Goal: Task Accomplishment & Management: Manage account settings

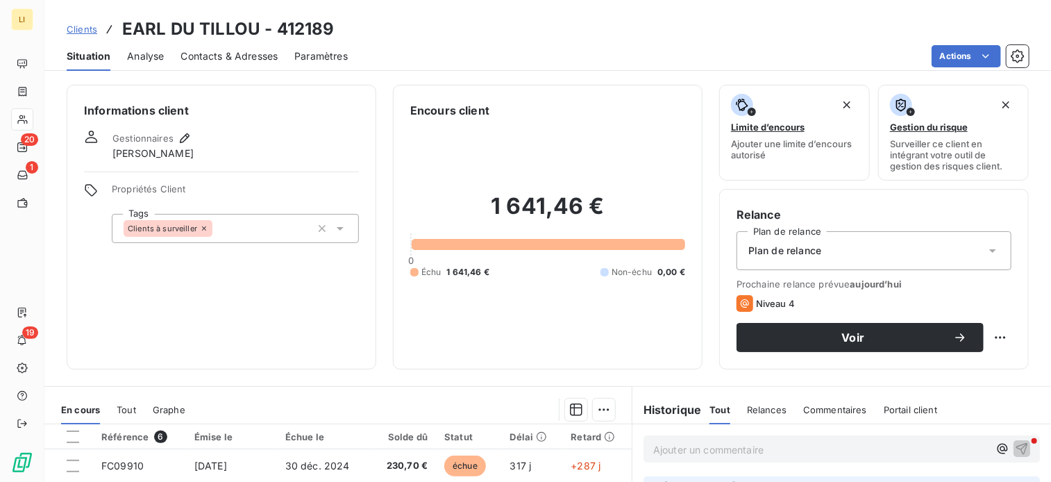
scroll to position [115, 0]
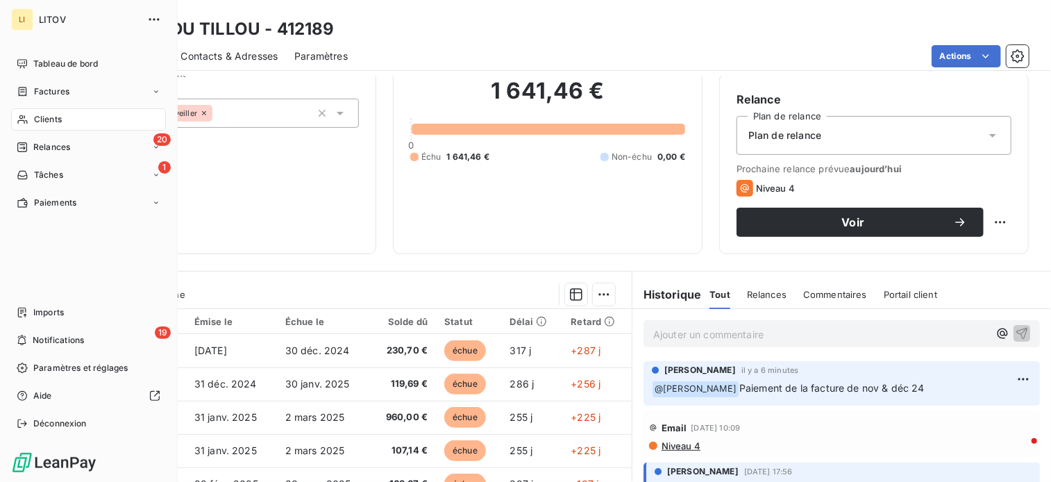
click at [28, 120] on div "Clients" at bounding box center [88, 119] width 155 height 22
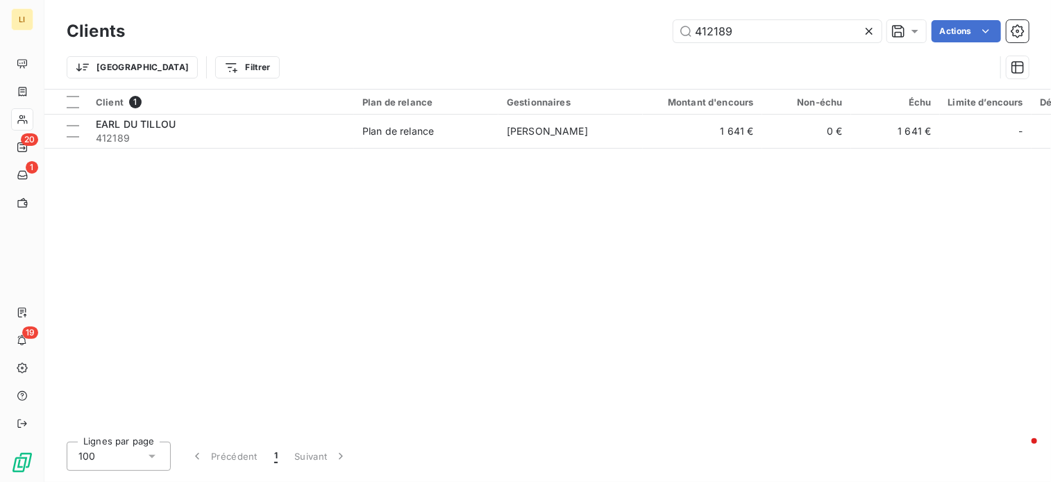
drag, startPoint x: 749, startPoint y: 31, endPoint x: 528, endPoint y: 20, distance: 220.9
click at [547, 20] on div "412189 Actions" at bounding box center [585, 31] width 887 height 22
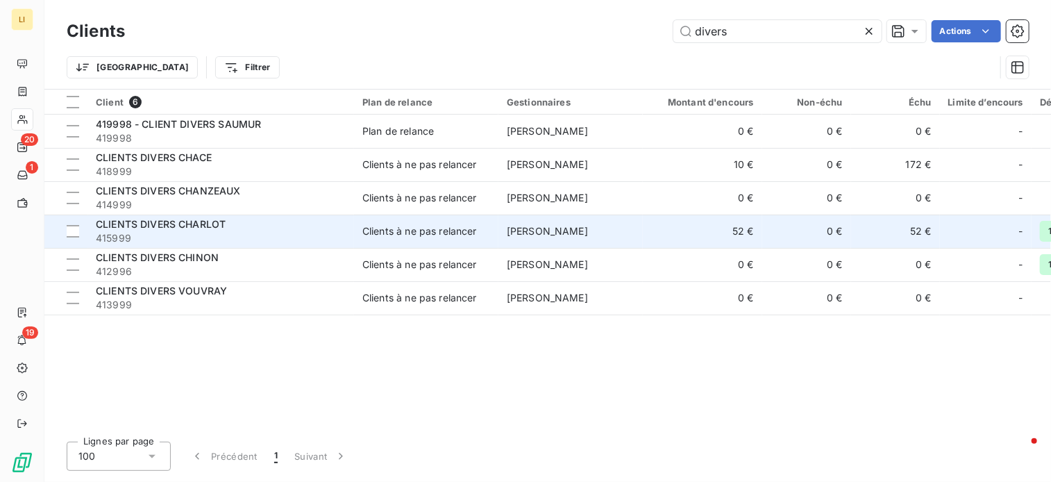
type input "divers"
click at [213, 231] on span "415999" at bounding box center [221, 238] width 250 height 14
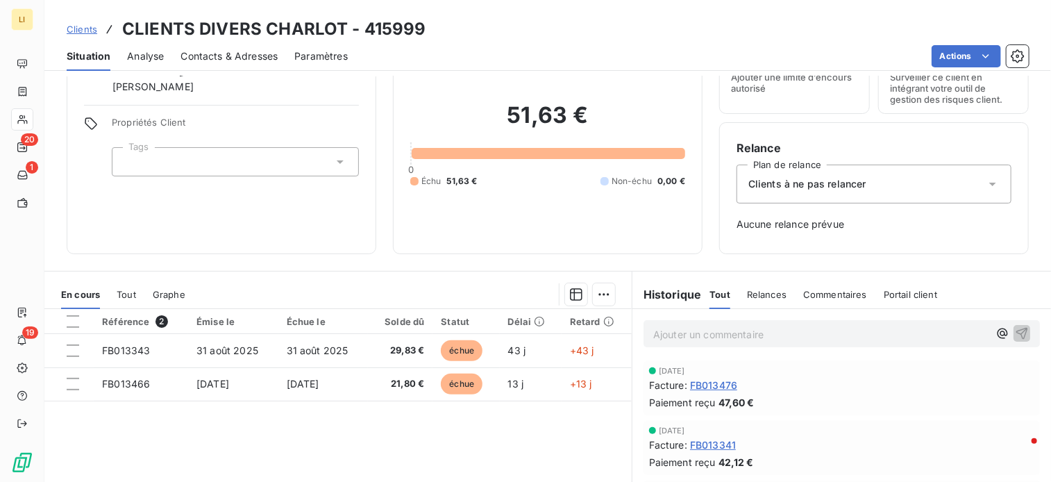
scroll to position [69, 0]
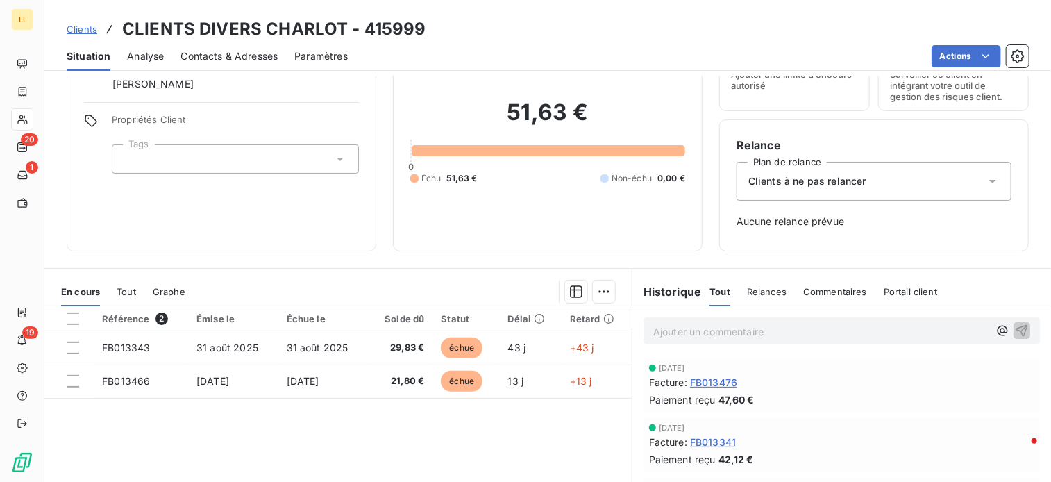
click at [90, 31] on span "Clients" at bounding box center [82, 29] width 31 height 11
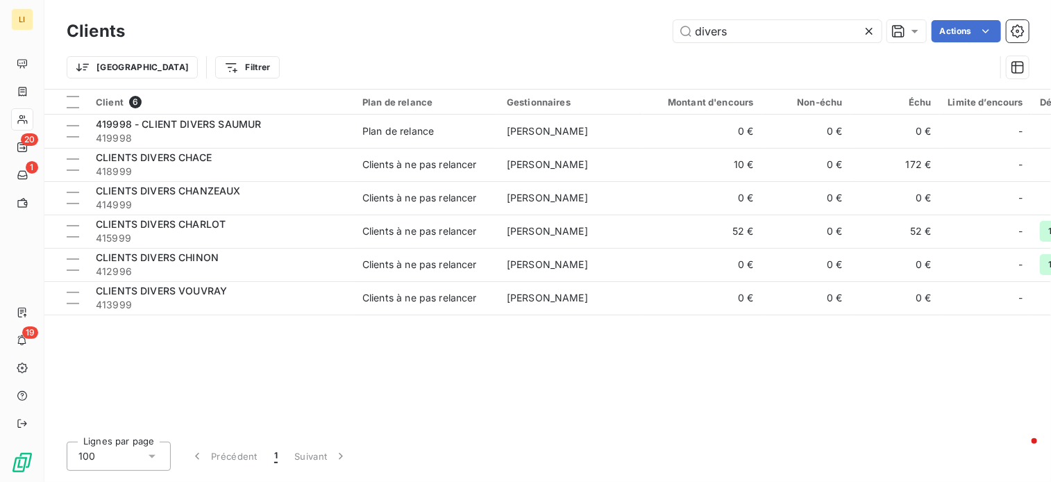
drag, startPoint x: 763, startPoint y: 36, endPoint x: 412, endPoint y: 39, distance: 351.1
click at [412, 39] on div "divers Actions" at bounding box center [585, 31] width 887 height 22
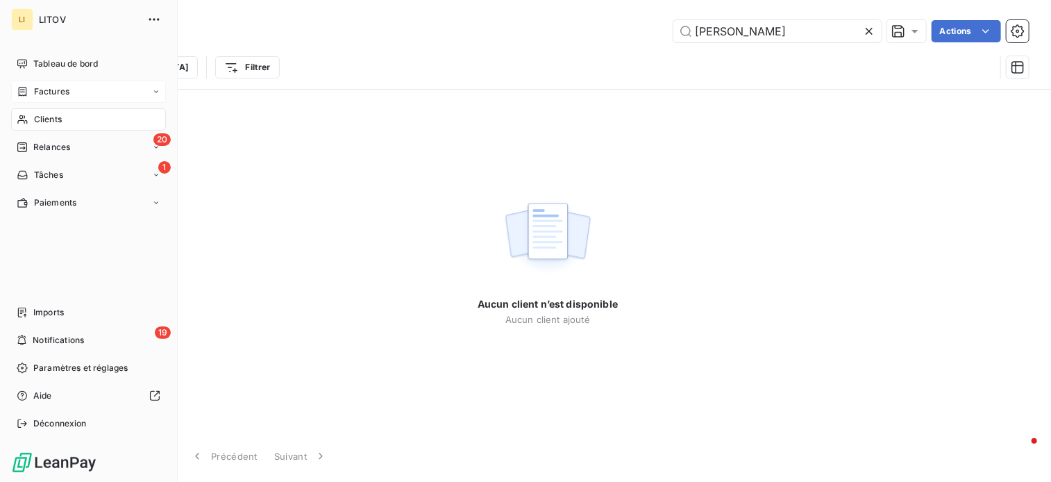
type input "bonna"
click at [34, 90] on span "Factures" at bounding box center [51, 91] width 35 height 12
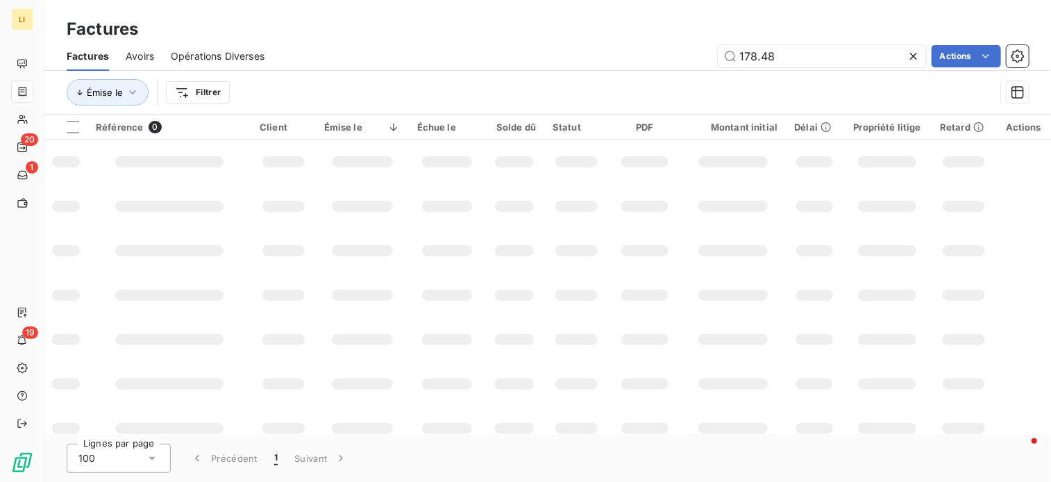
click at [595, 34] on div "Factures" at bounding box center [547, 29] width 1006 height 25
drag, startPoint x: 755, startPoint y: 58, endPoint x: 681, endPoint y: 59, distance: 73.6
click at [681, 59] on div "178.48 Actions" at bounding box center [654, 56] width 747 height 22
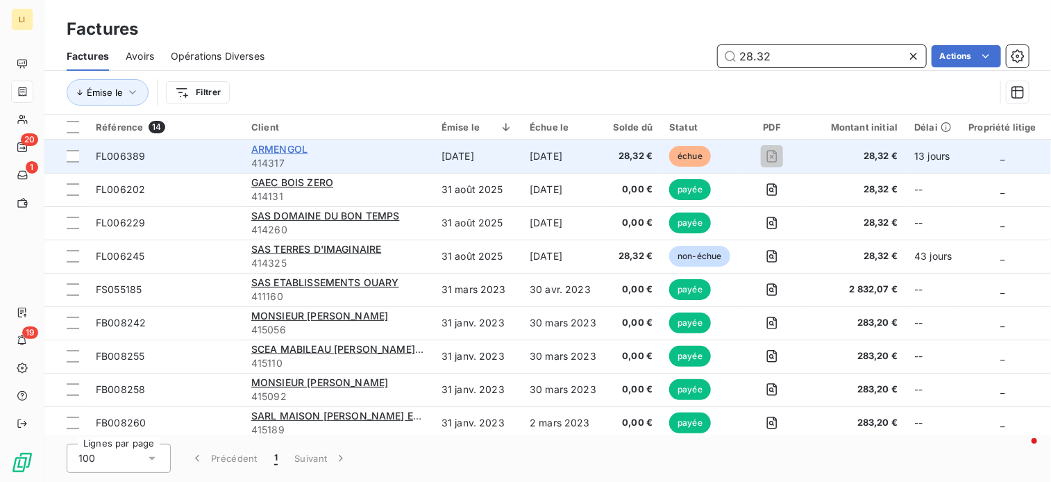
type input "28.32"
click at [279, 150] on span "ARMENGOL" at bounding box center [279, 149] width 56 height 12
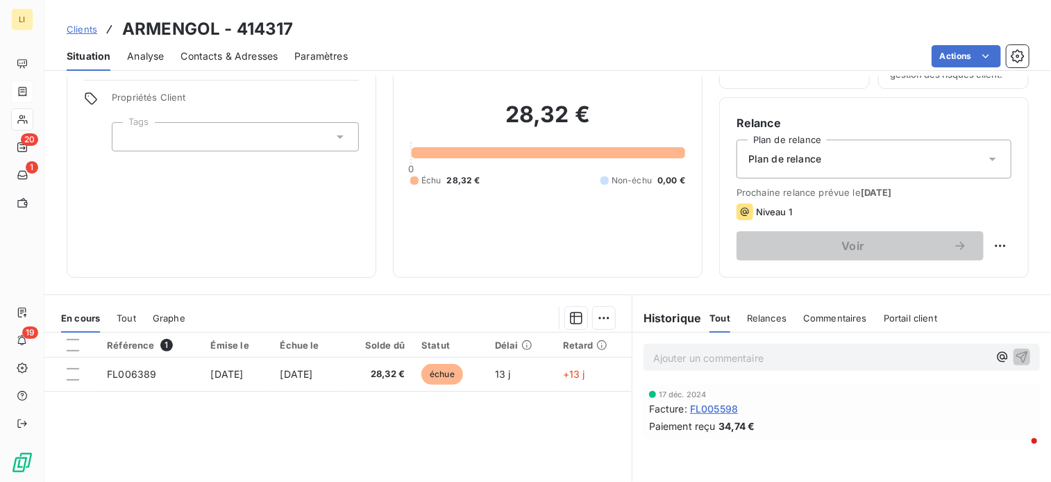
scroll to position [92, 0]
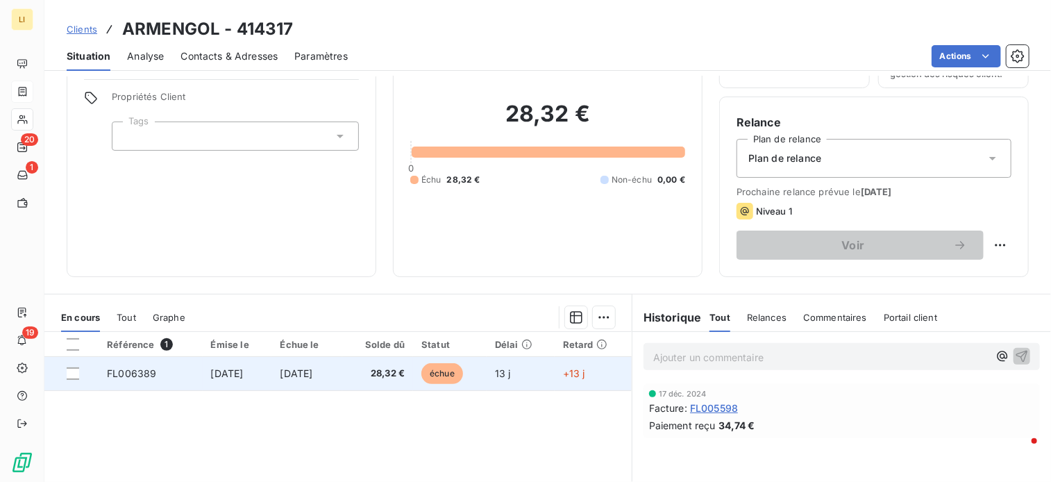
click at [341, 373] on td "30 sept. 2025" at bounding box center [306, 373] width 70 height 33
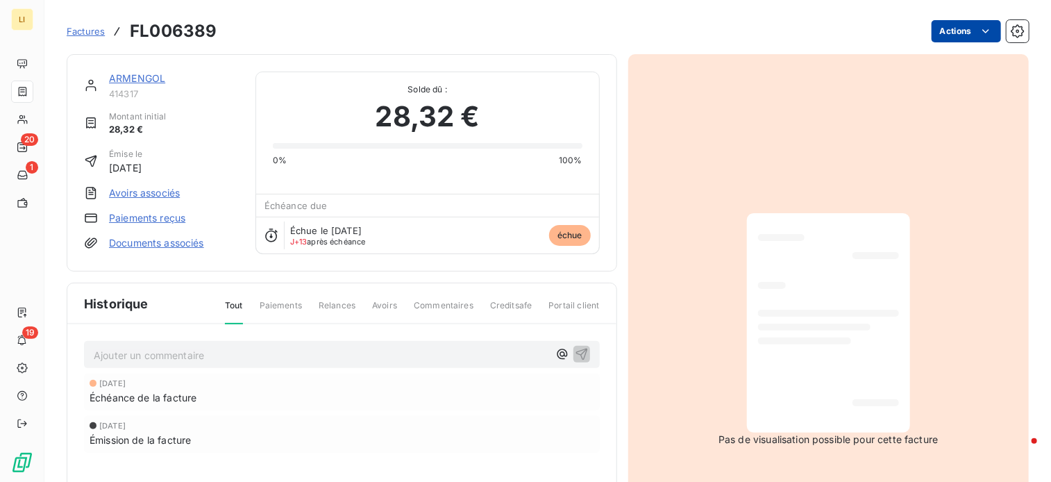
click at [956, 28] on html "LI 20 1 19 Factures FL006389 Actions ARMENGOL 414317 Montant initial 28,32 € Ém…" at bounding box center [525, 241] width 1051 height 482
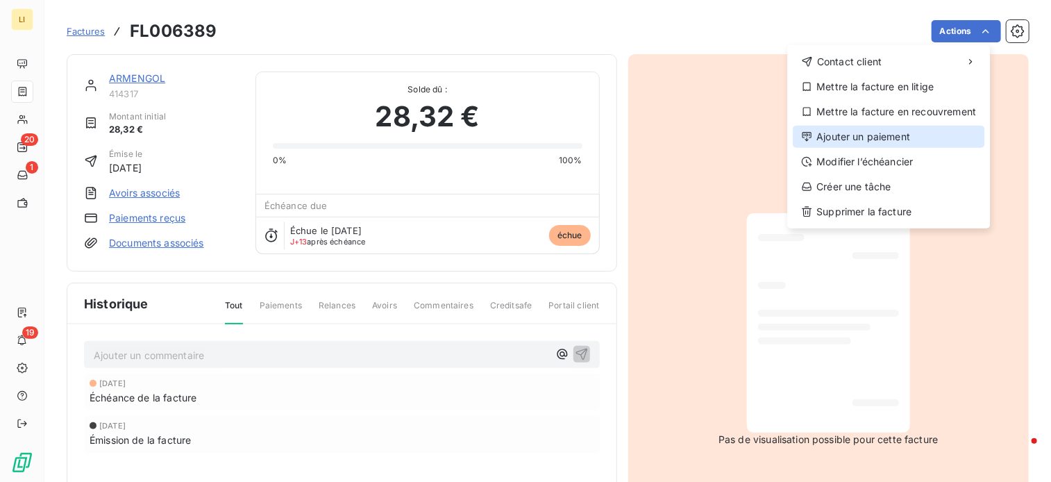
click at [855, 138] on div "Ajouter un paiement" at bounding box center [888, 137] width 192 height 22
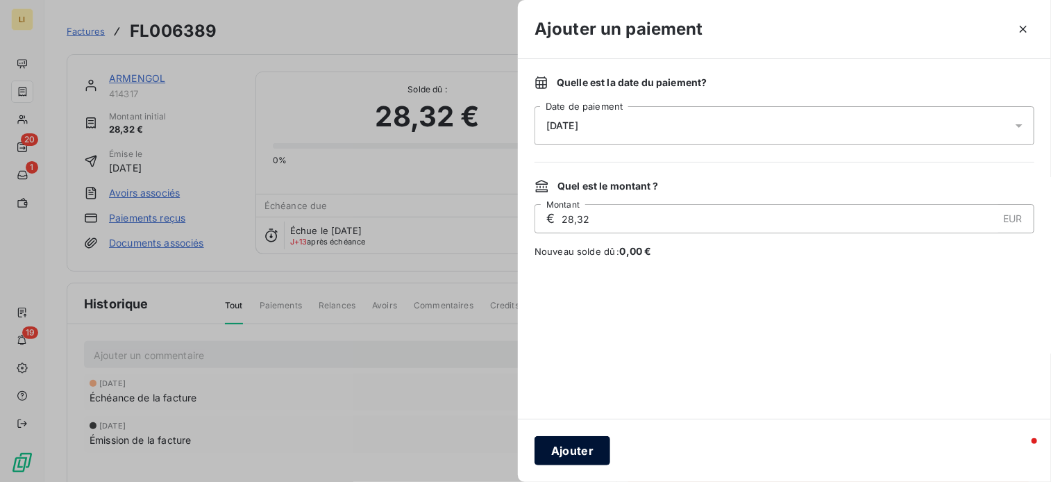
click at [572, 438] on button "Ajouter" at bounding box center [572, 450] width 76 height 29
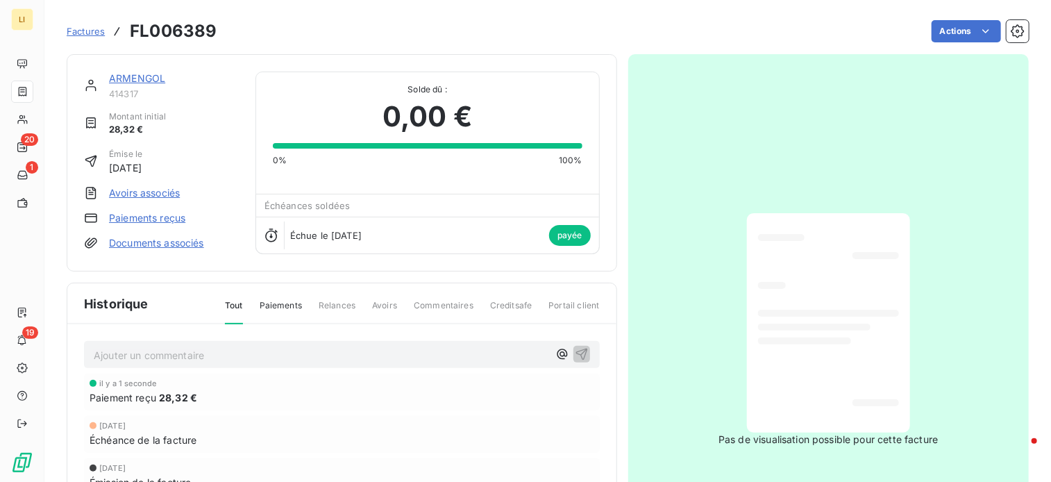
click at [133, 80] on link "ARMENGOL" at bounding box center [137, 78] width 56 height 12
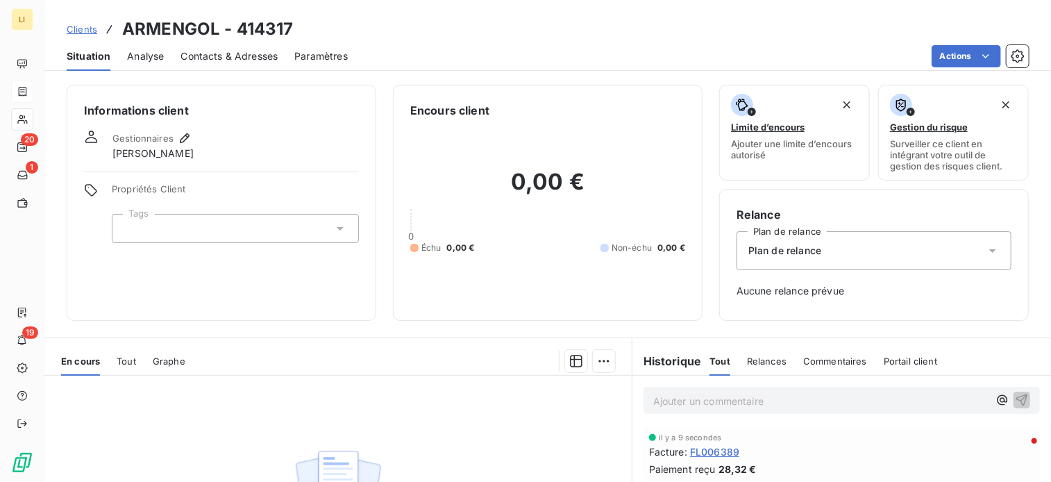
click at [80, 34] on span "Clients" at bounding box center [82, 29] width 31 height 11
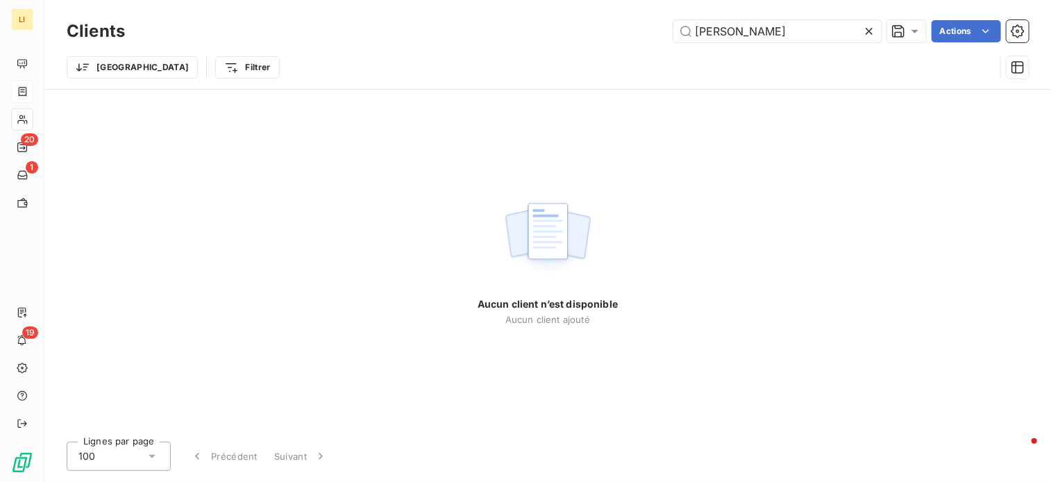
drag, startPoint x: 753, startPoint y: 31, endPoint x: 505, endPoint y: 53, distance: 248.7
click at [518, 51] on div "Clients bonna Actions Trier Filtrer" at bounding box center [548, 53] width 962 height 72
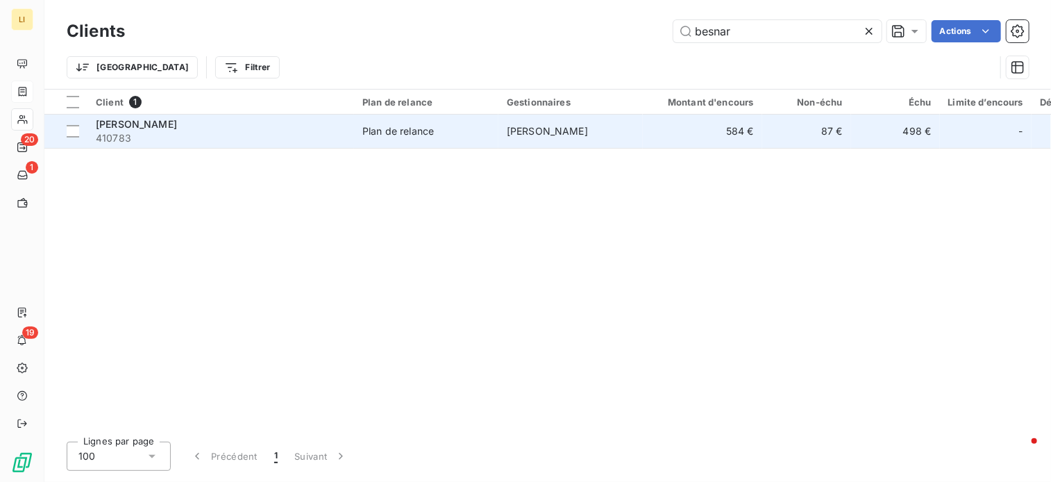
type input "besnar"
click at [162, 138] on span "410783" at bounding box center [221, 138] width 250 height 14
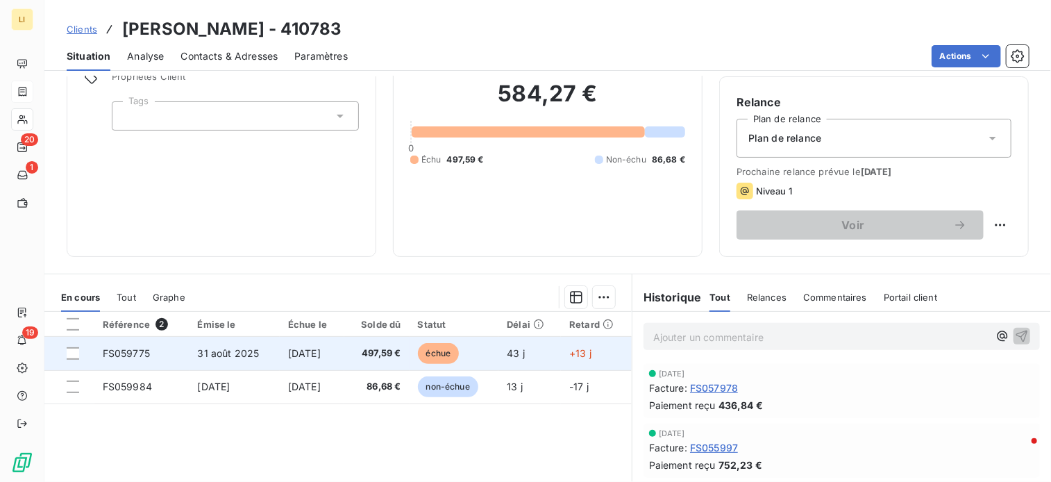
scroll to position [115, 0]
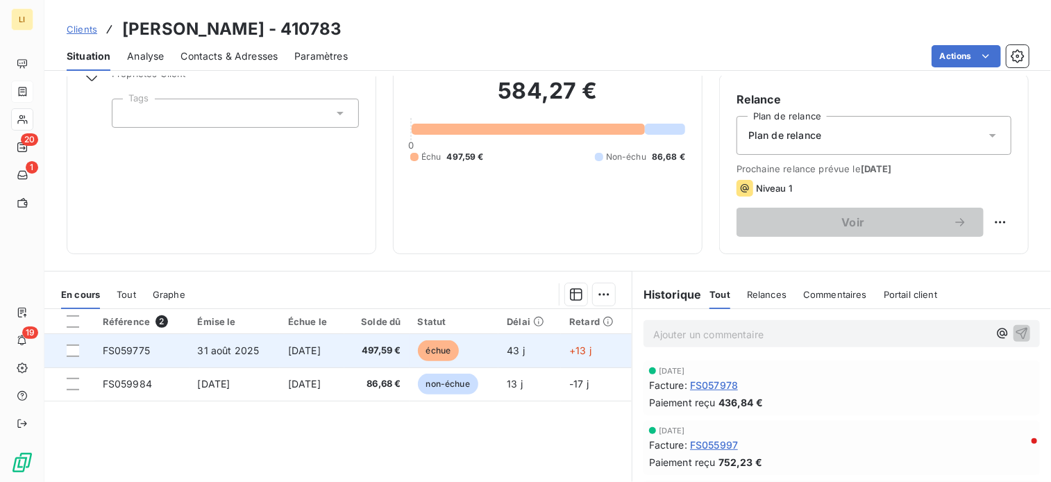
click at [320, 344] on span "30 sept. 2025" at bounding box center [304, 350] width 33 height 12
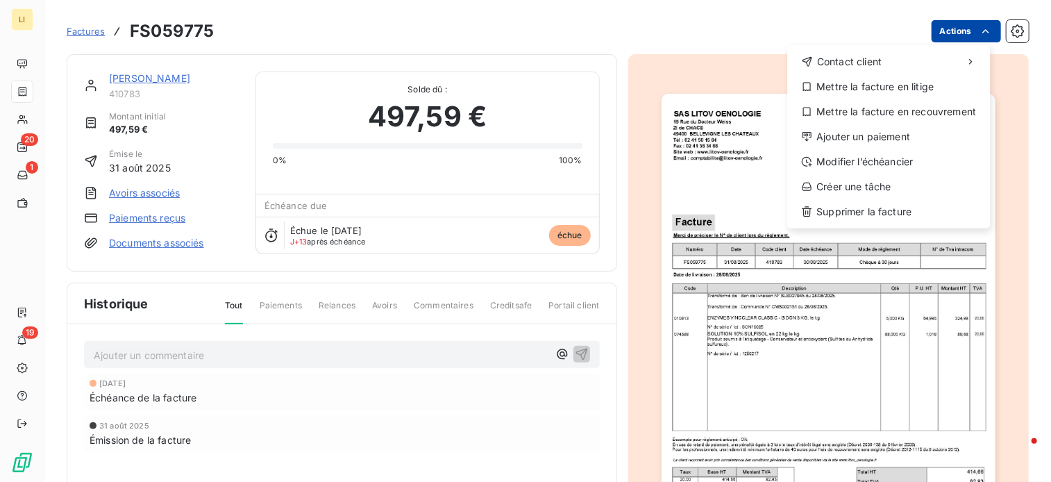
click at [965, 26] on html "LI 20 1 19 Factures FS059775 Actions Contact client Mettre la facture en litige…" at bounding box center [525, 241] width 1051 height 482
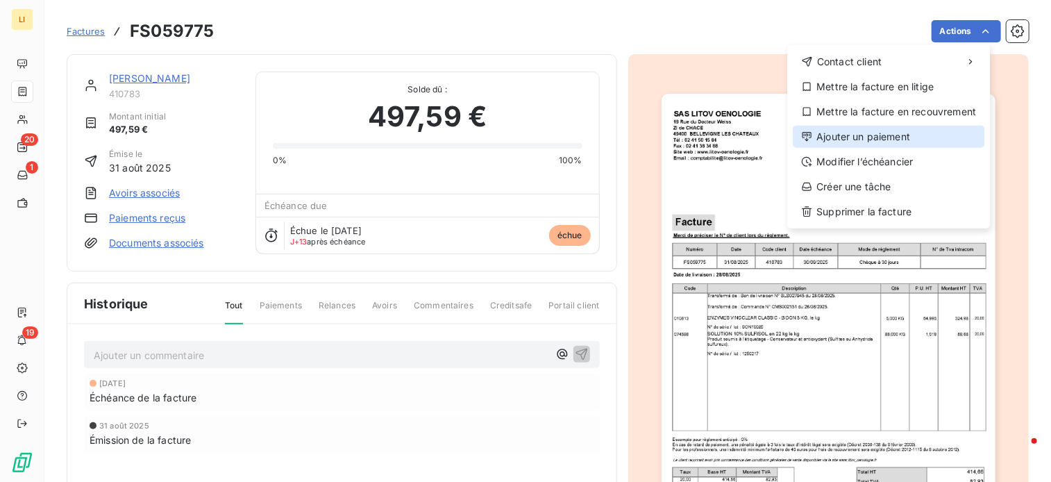
click at [866, 144] on div "Ajouter un paiement" at bounding box center [888, 137] width 192 height 22
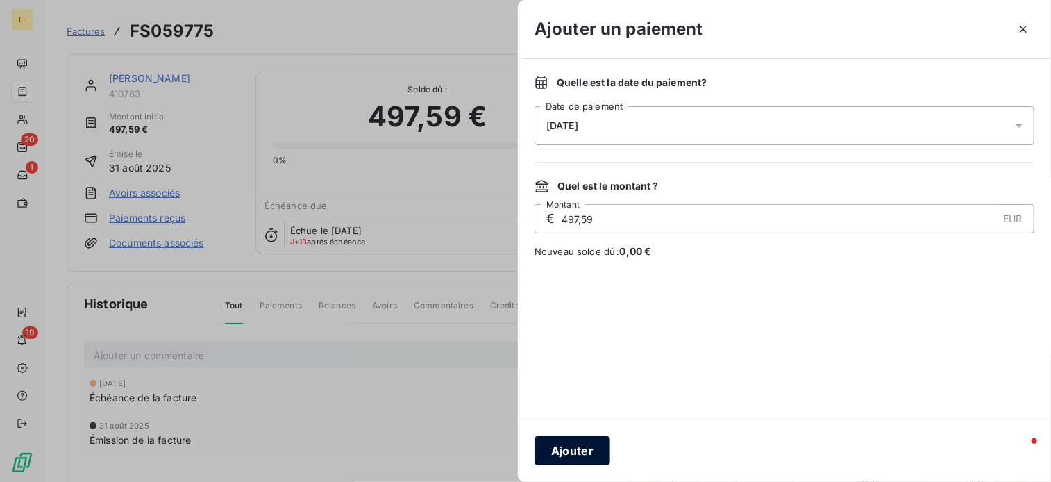
click at [569, 447] on button "Ajouter" at bounding box center [572, 450] width 76 height 29
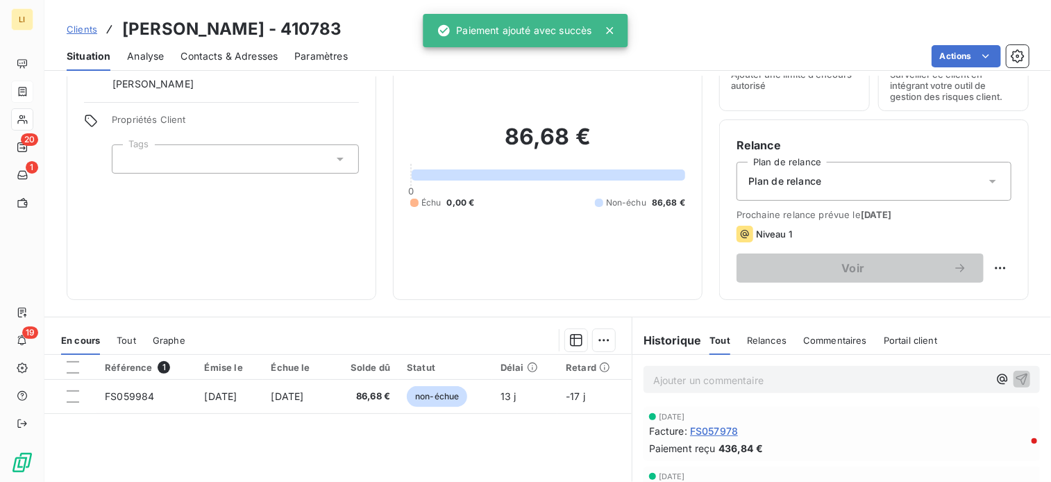
scroll to position [115, 0]
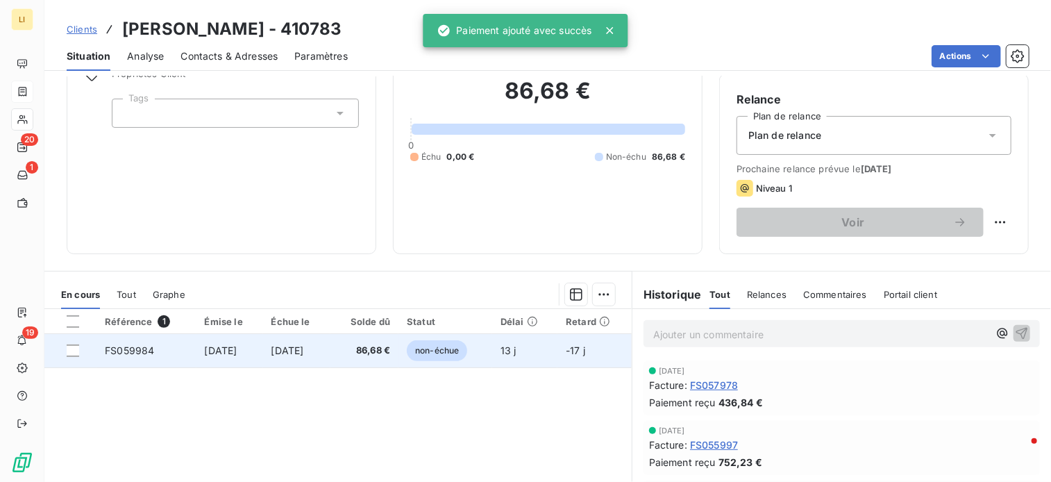
click at [214, 350] on span "30 sept. 2025" at bounding box center [221, 350] width 33 height 12
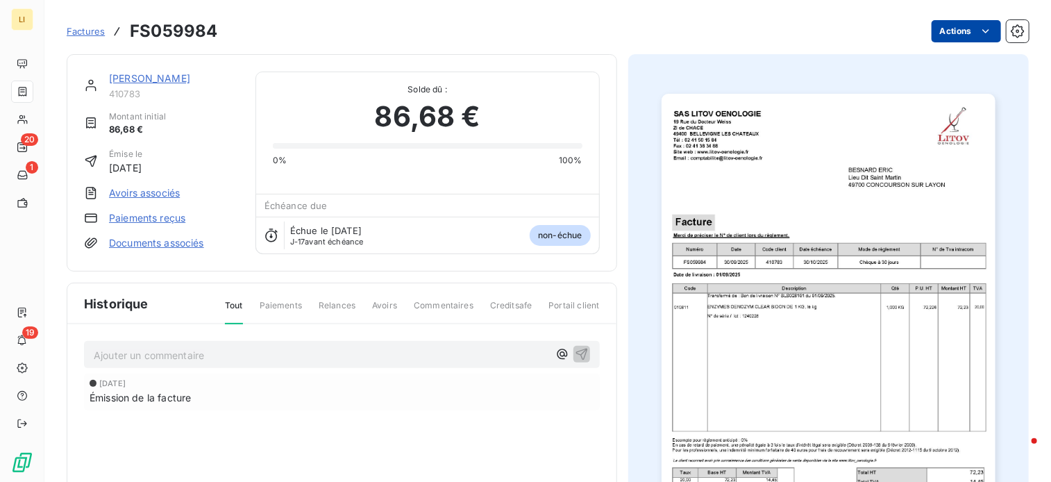
click at [952, 35] on html "LI 20 1 19 Factures FS059984 Actions BESNARD ERIC 410783 Montant initial 86,68 …" at bounding box center [525, 241] width 1051 height 482
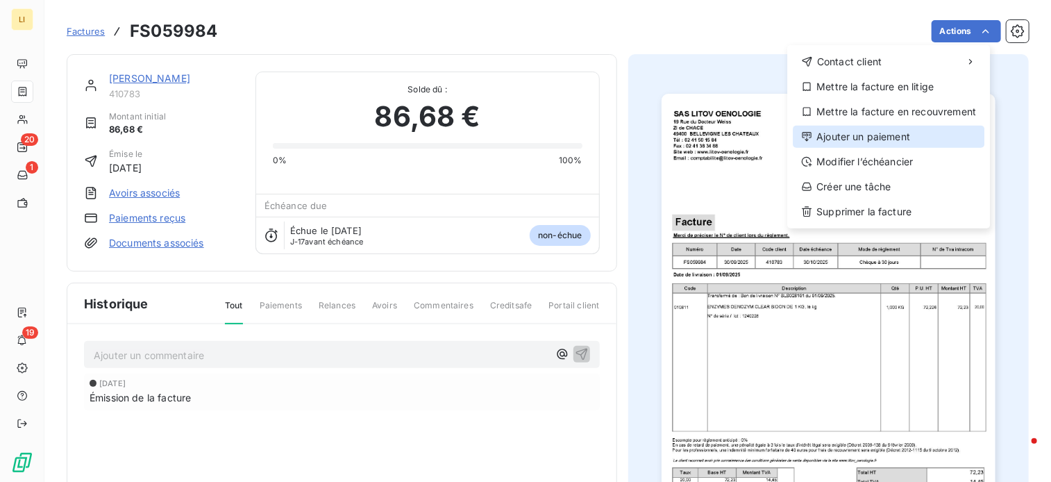
click at [852, 133] on div "Ajouter un paiement" at bounding box center [888, 137] width 192 height 22
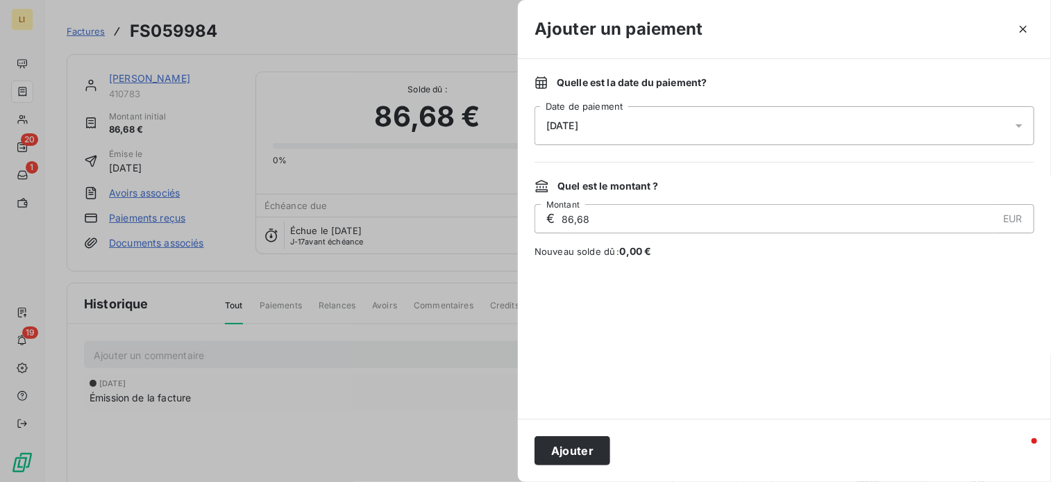
drag, startPoint x: 558, startPoint y: 447, endPoint x: 546, endPoint y: 407, distance: 41.3
click at [558, 447] on button "Ajouter" at bounding box center [572, 450] width 76 height 29
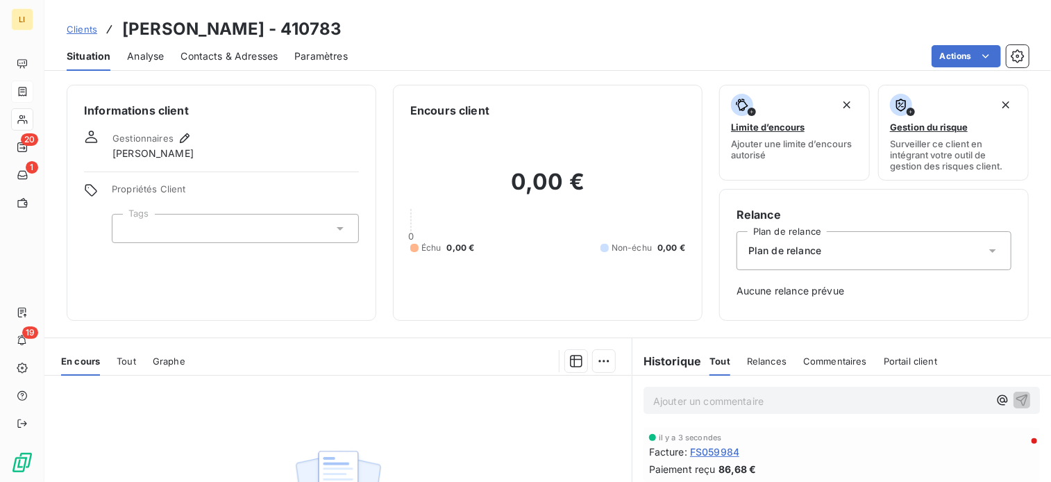
click at [89, 33] on span "Clients" at bounding box center [82, 29] width 31 height 11
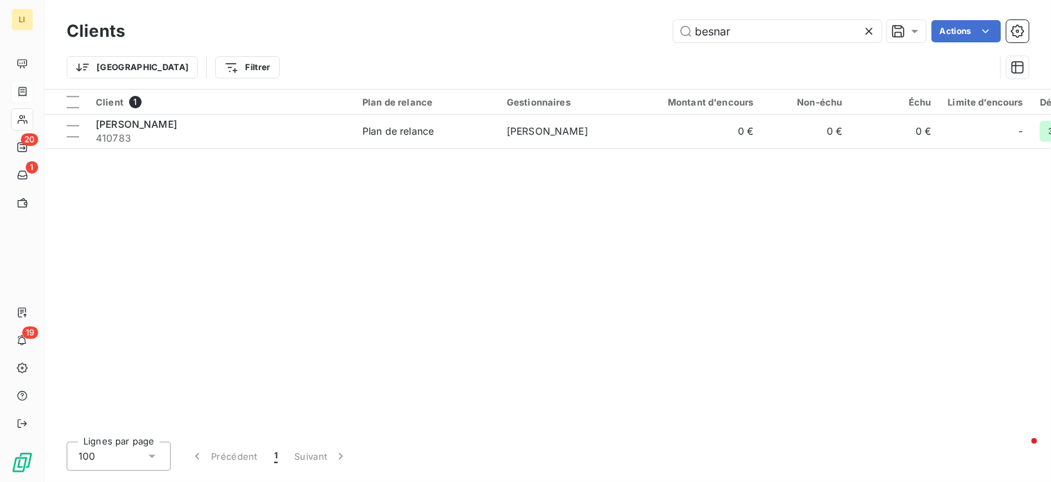
drag, startPoint x: 813, startPoint y: 24, endPoint x: 605, endPoint y: 29, distance: 208.2
click at [606, 29] on div "besnar Actions" at bounding box center [585, 31] width 887 height 22
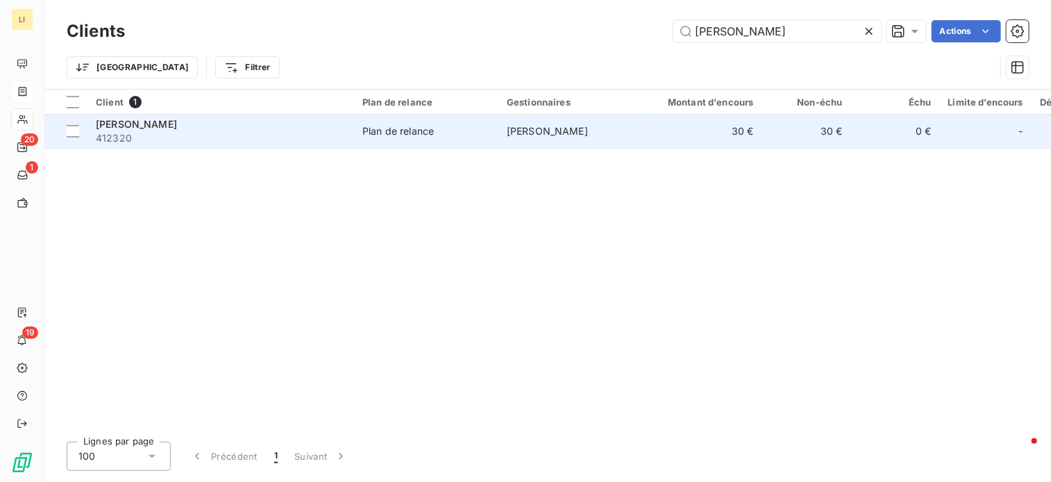
type input "prout"
click at [221, 131] on span "412320" at bounding box center [221, 138] width 250 height 14
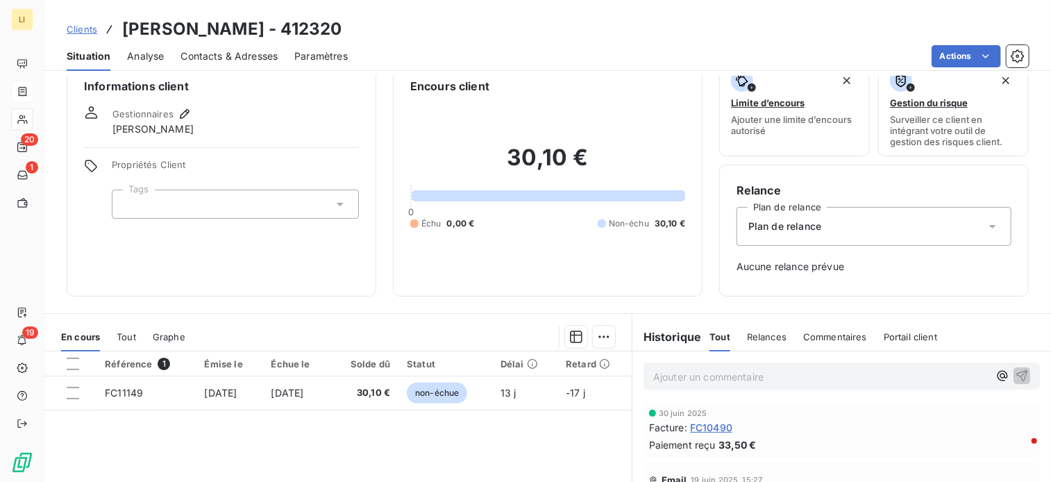
scroll to position [92, 0]
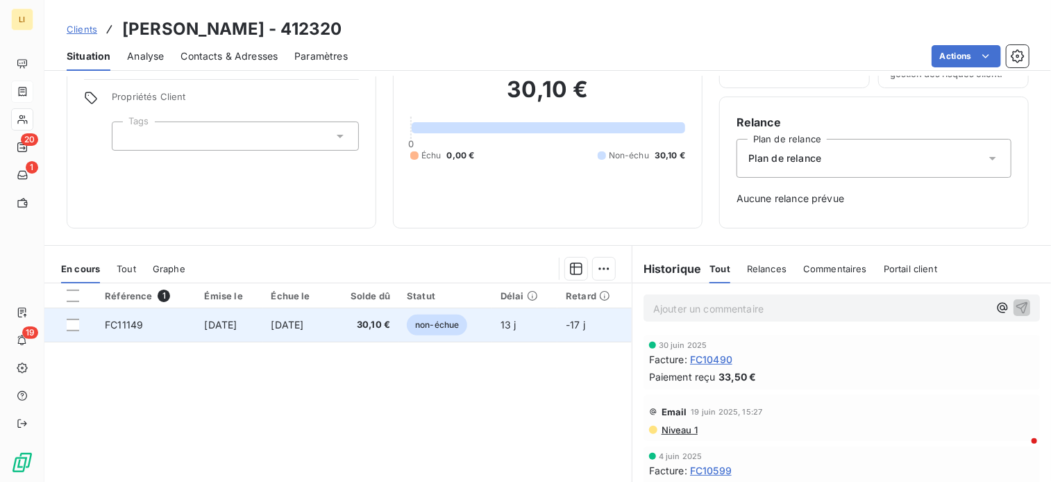
click at [237, 319] on span "30 sept. 2025" at bounding box center [221, 324] width 33 height 12
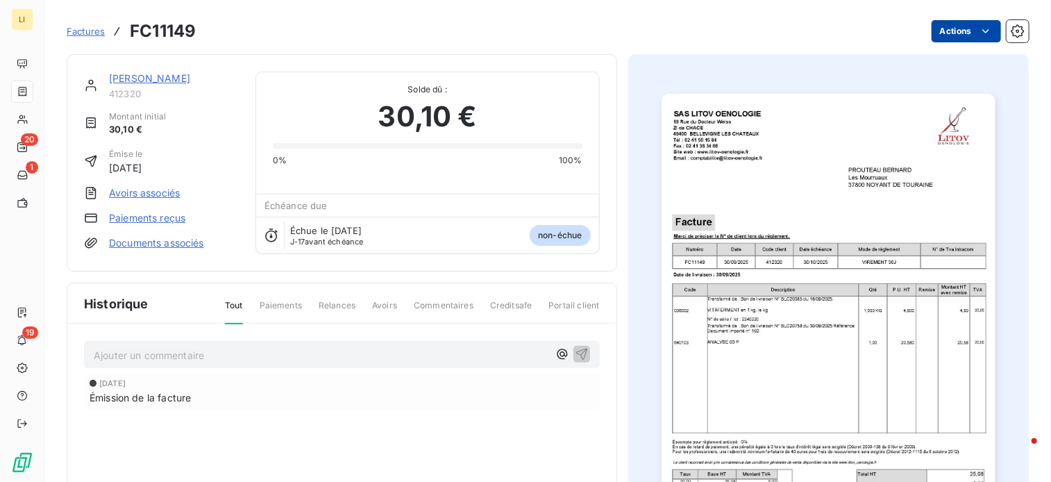
click at [937, 31] on html "LI 20 1 19 Factures FC11149 Actions PROUTEAU BERNARD 412320 Montant initial 30,…" at bounding box center [525, 241] width 1051 height 482
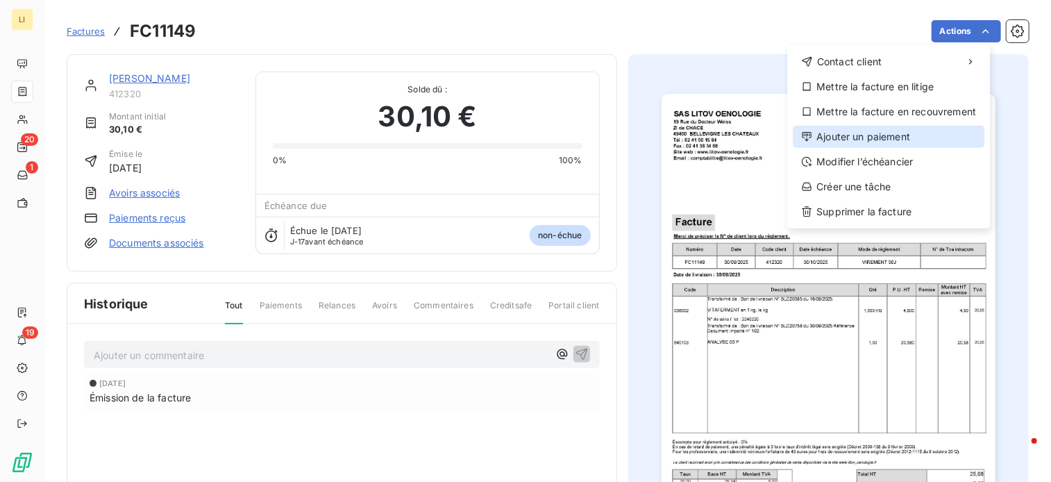
click at [877, 134] on div "Ajouter un paiement" at bounding box center [888, 137] width 192 height 22
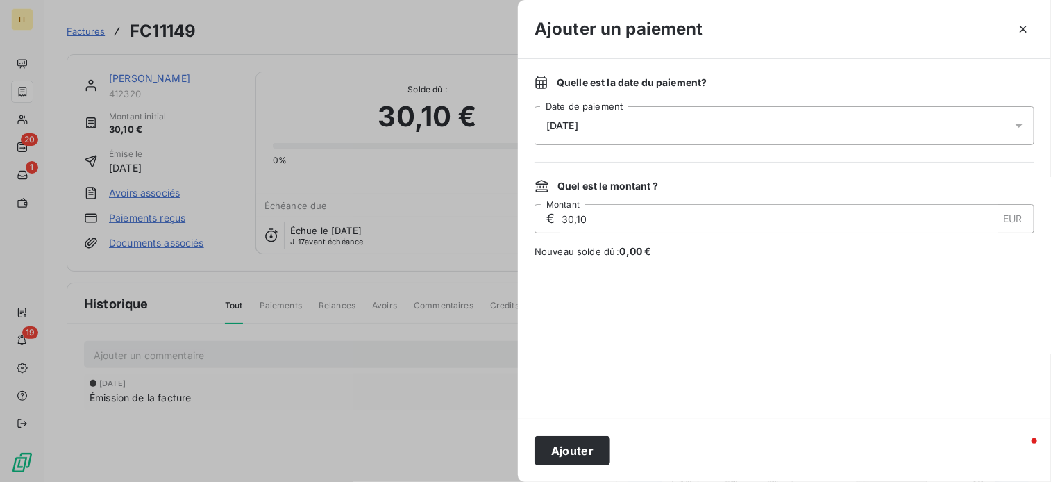
click at [590, 456] on button "Ajouter" at bounding box center [572, 450] width 76 height 29
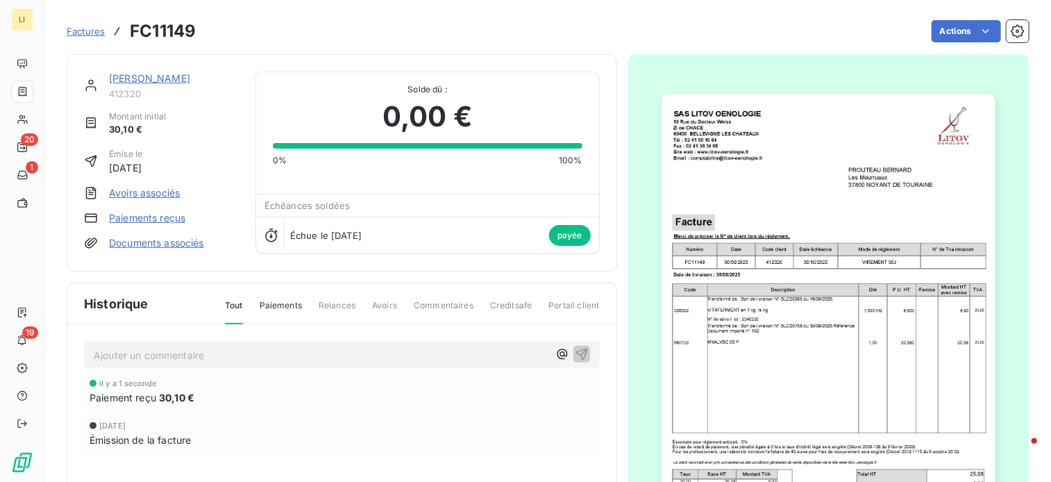
click at [153, 82] on link "PROUTEAU BERNARD" at bounding box center [149, 78] width 81 height 12
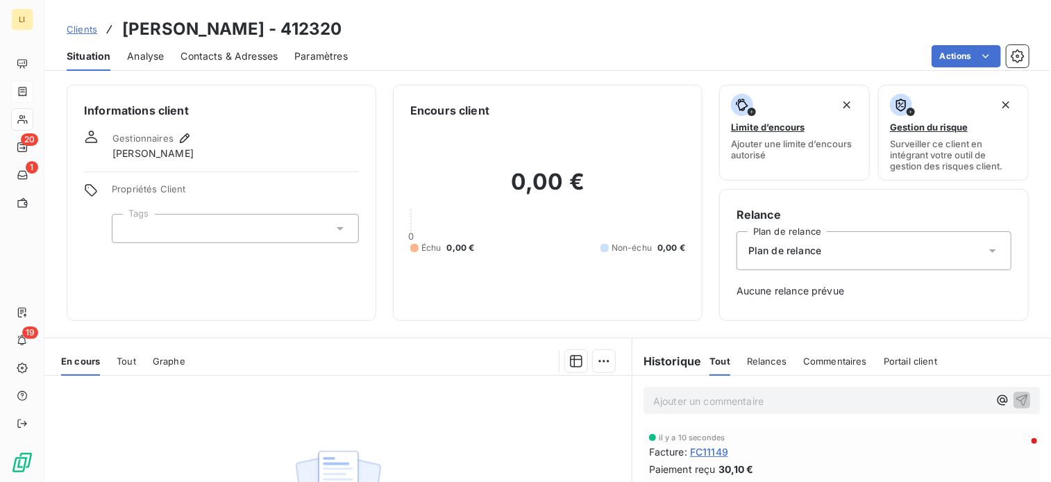
click at [89, 33] on span "Clients" at bounding box center [82, 29] width 31 height 11
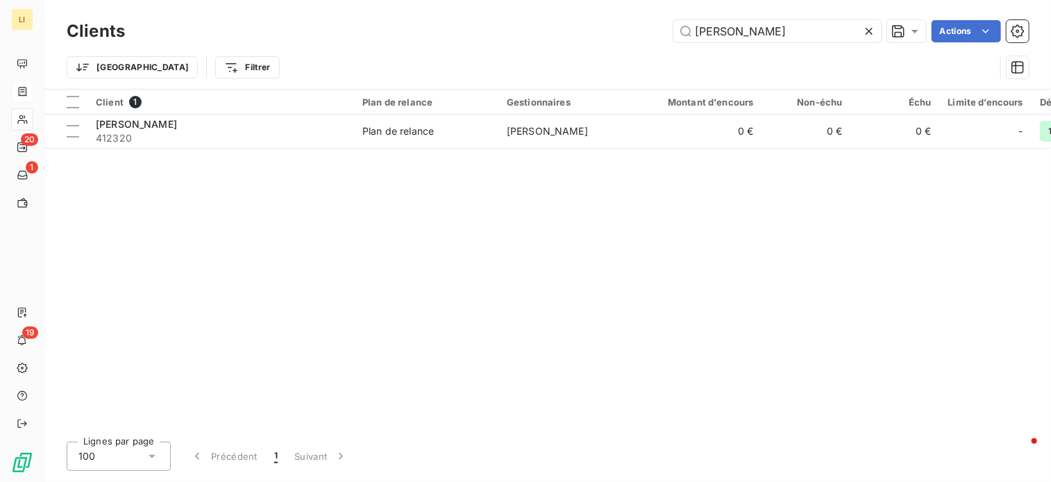
drag, startPoint x: 749, startPoint y: 37, endPoint x: 482, endPoint y: 30, distance: 267.9
click at [526, 27] on div "prout Actions" at bounding box center [585, 31] width 887 height 22
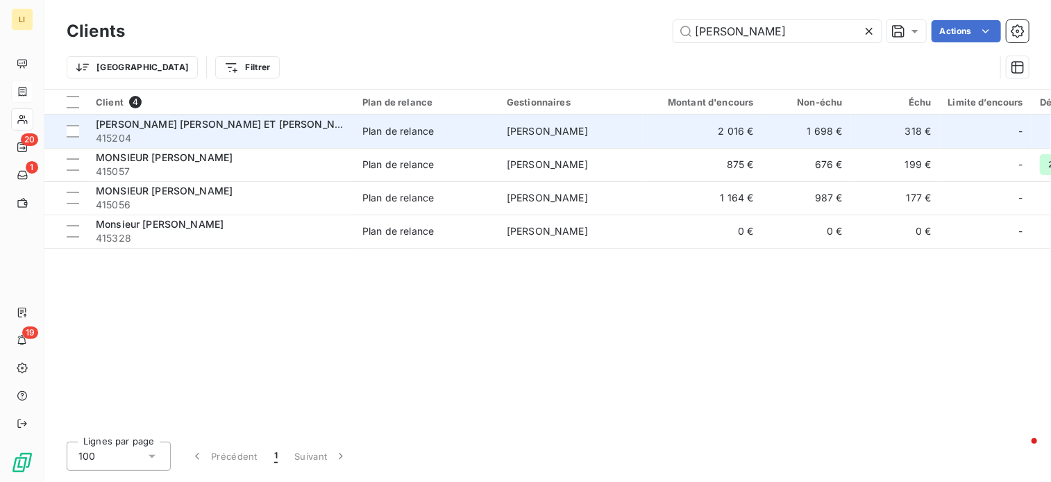
type input "houx"
click at [209, 132] on span "415204" at bounding box center [221, 138] width 250 height 14
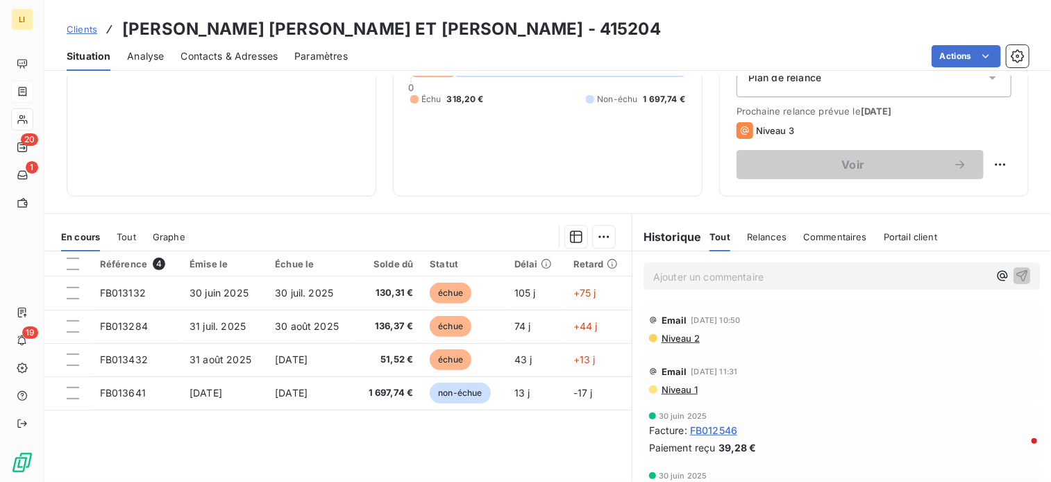
scroll to position [185, 0]
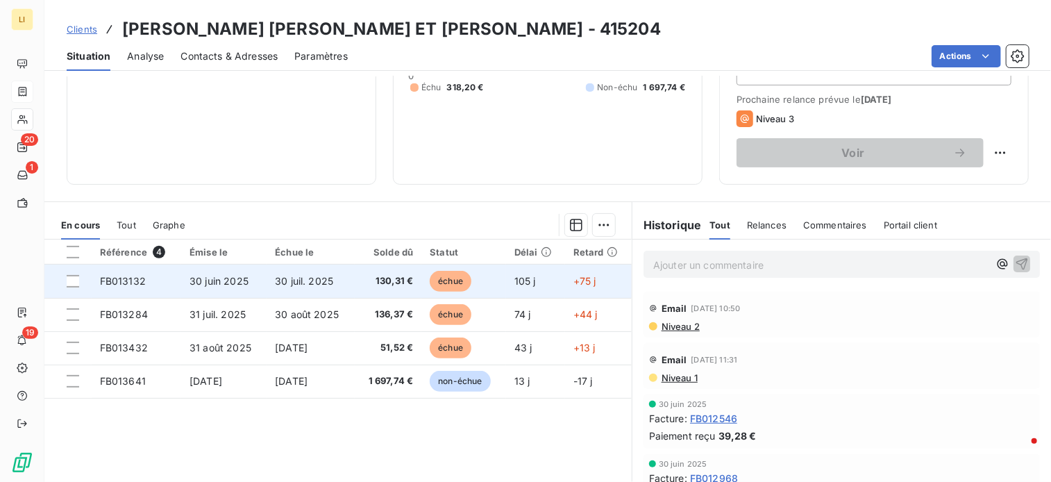
click at [130, 287] on td "FB013132" at bounding box center [137, 280] width 90 height 33
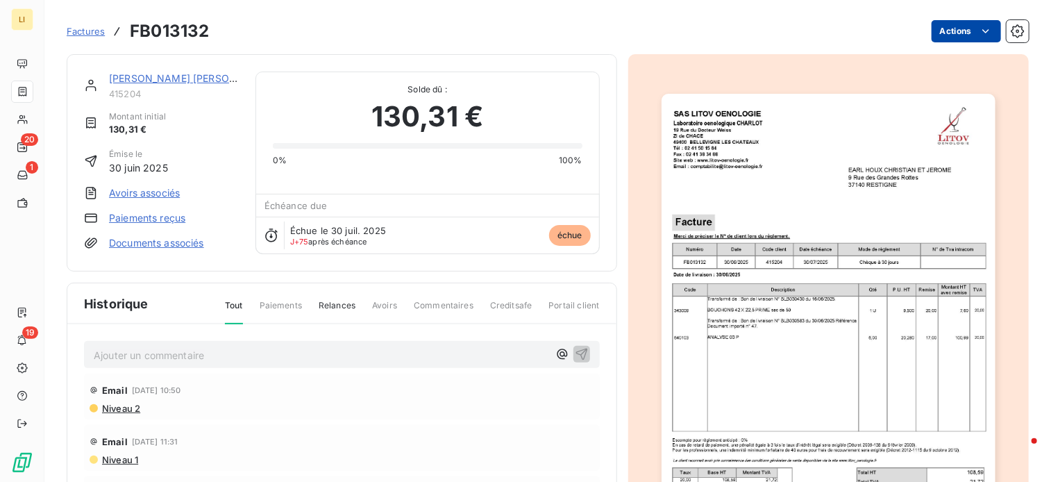
click at [946, 25] on html "LI 20 1 19 Factures FB013132 Actions EARL HOUX CHRISTIAN ET JEROME 415204 Monta…" at bounding box center [525, 241] width 1051 height 482
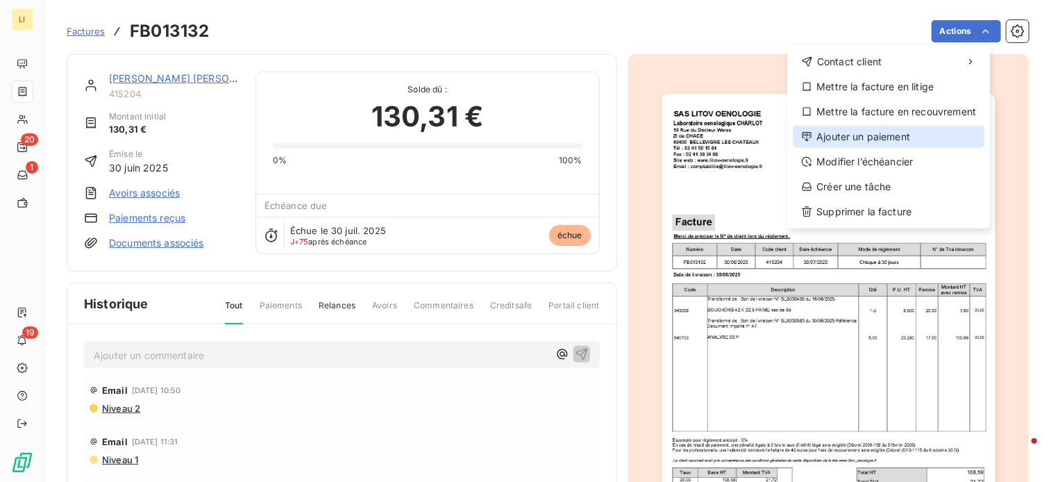
click at [883, 134] on div "Ajouter un paiement" at bounding box center [888, 137] width 192 height 22
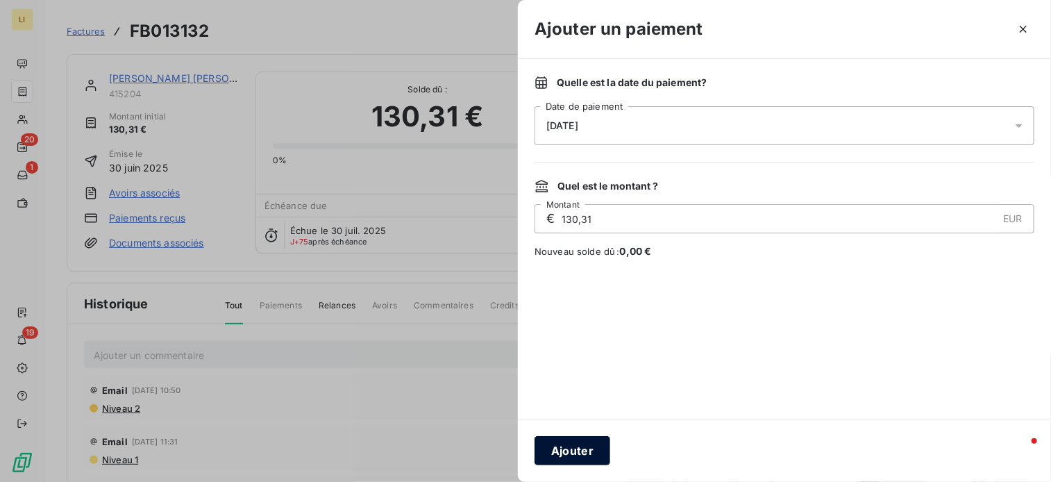
click at [580, 445] on button "Ajouter" at bounding box center [572, 450] width 76 height 29
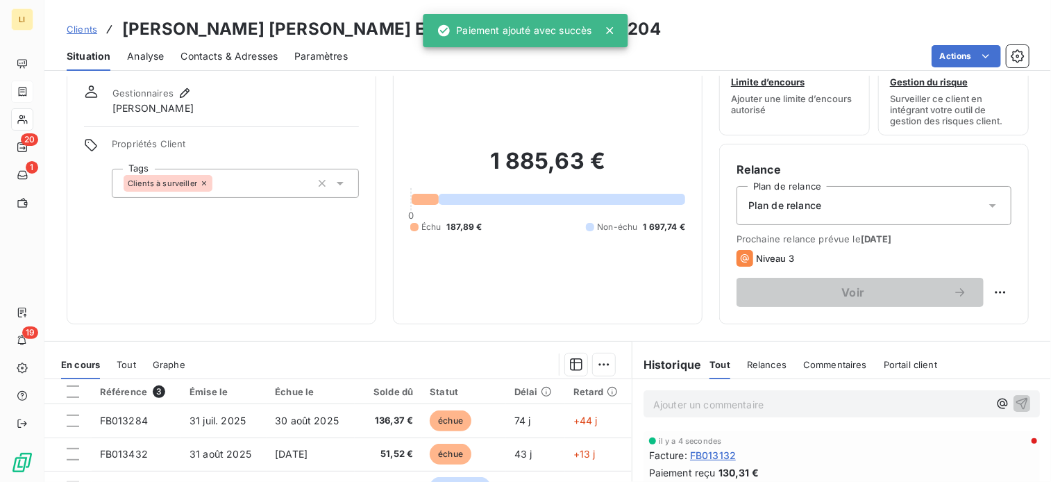
scroll to position [46, 0]
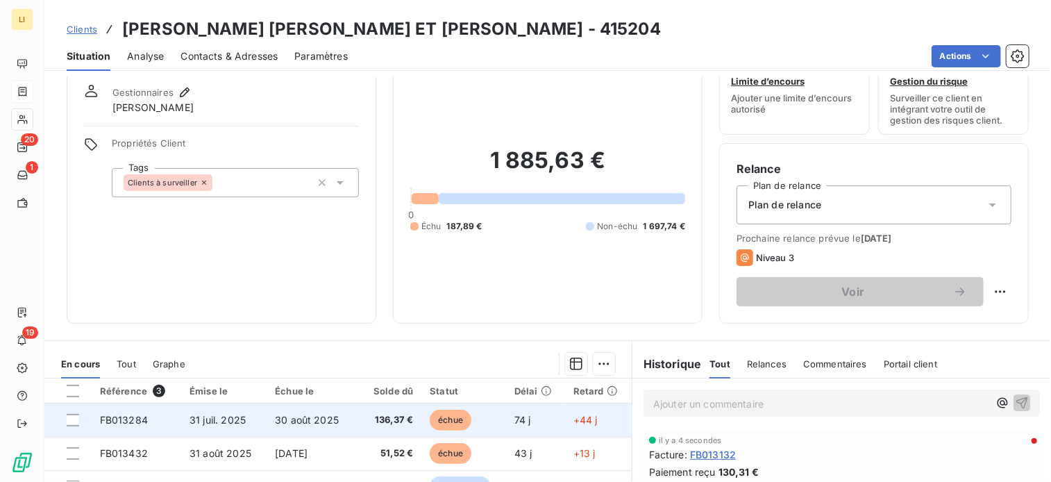
click at [284, 417] on span "30 août 2025" at bounding box center [307, 420] width 64 height 12
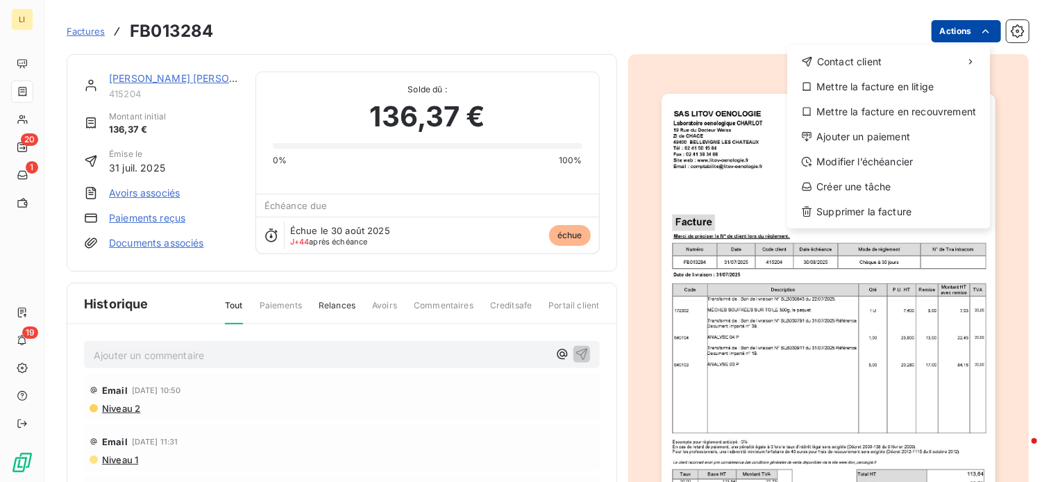
click at [941, 26] on html "LI 20 1 19 Factures FB013284 Actions Contact client Mettre la facture en litige…" at bounding box center [525, 241] width 1051 height 482
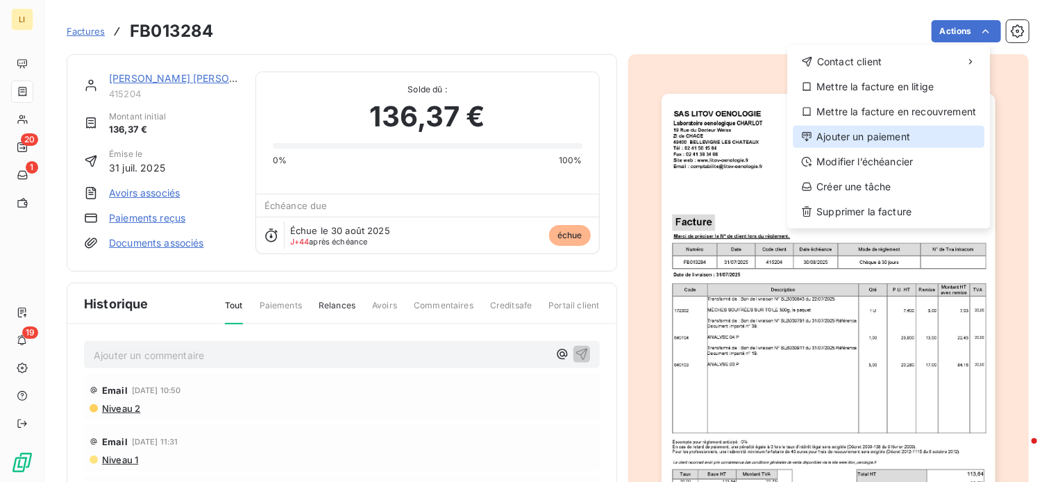
click at [867, 139] on div "Ajouter un paiement" at bounding box center [888, 137] width 192 height 22
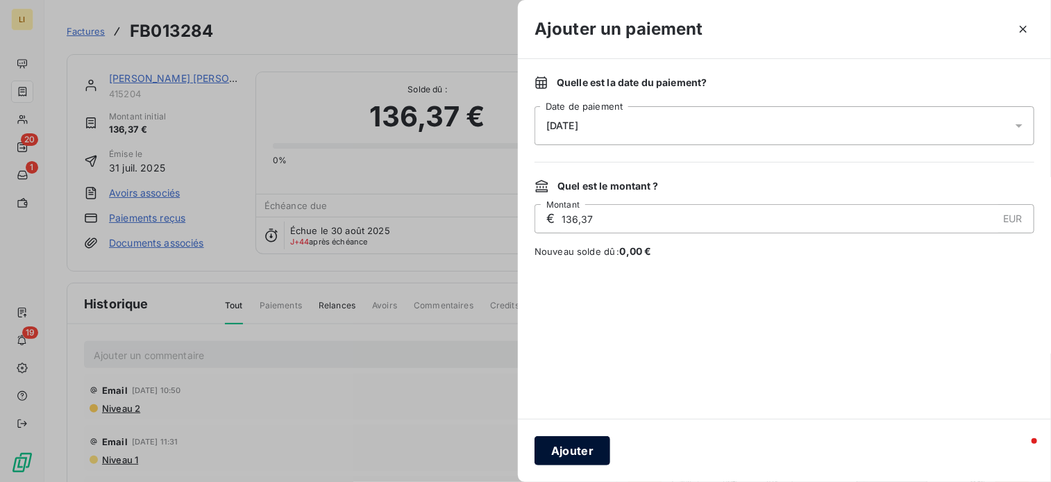
click at [565, 452] on button "Ajouter" at bounding box center [572, 450] width 76 height 29
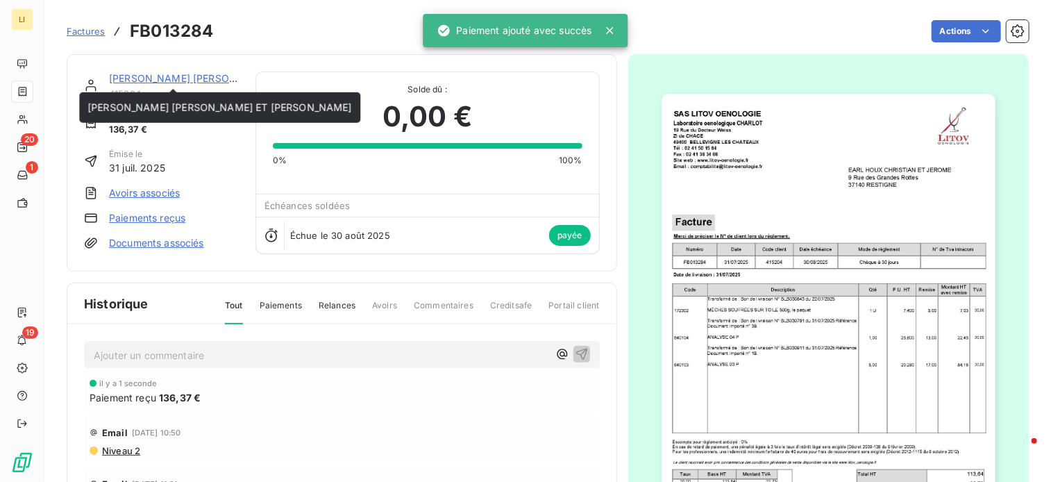
click at [135, 83] on link "EARL HOUX CHRISTIAN ET JEROME" at bounding box center [241, 78] width 264 height 12
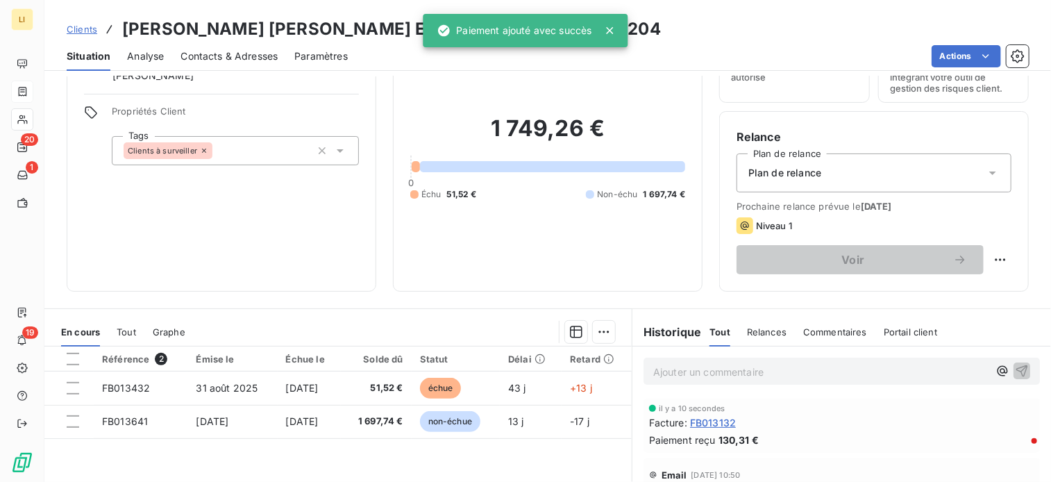
scroll to position [92, 0]
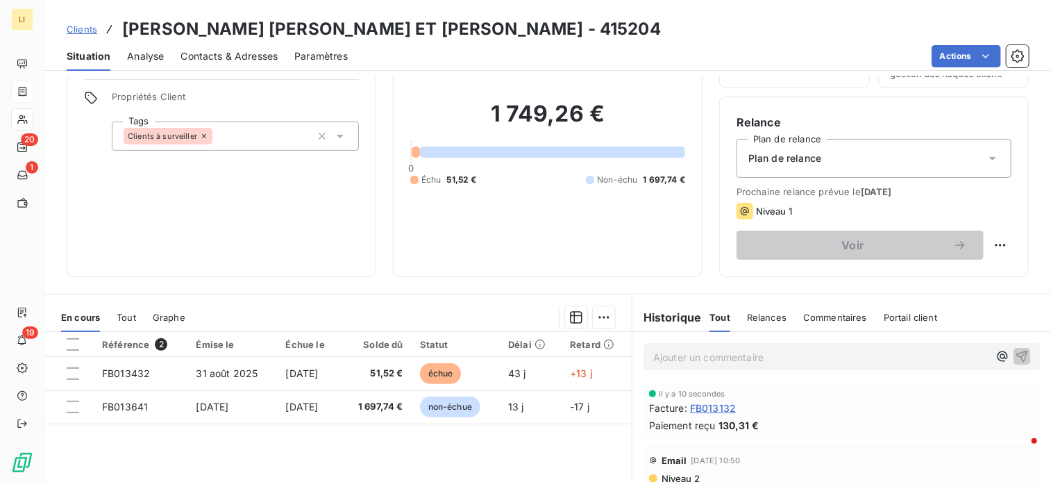
click at [83, 28] on span "Clients" at bounding box center [82, 29] width 31 height 11
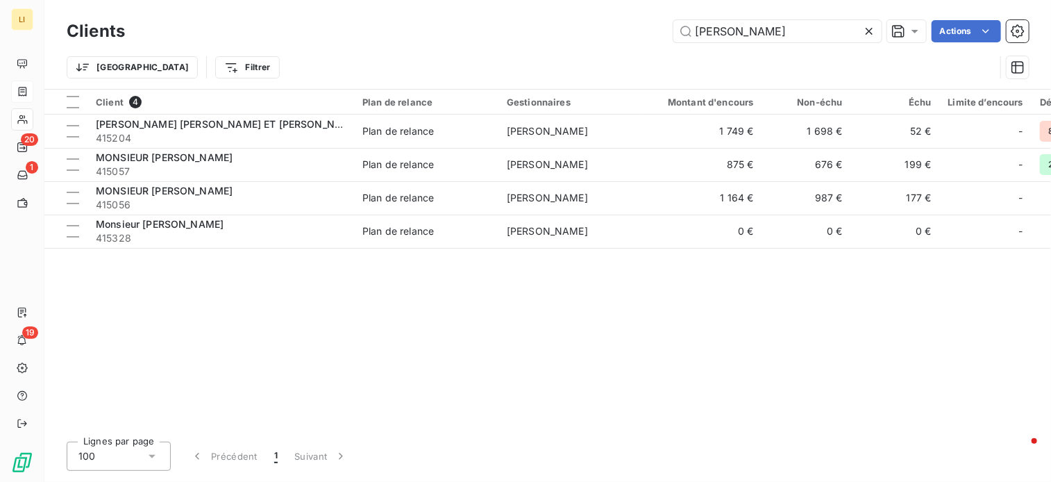
drag, startPoint x: 754, startPoint y: 22, endPoint x: 577, endPoint y: 35, distance: 178.1
click at [577, 35] on div "houx Actions" at bounding box center [585, 31] width 887 height 22
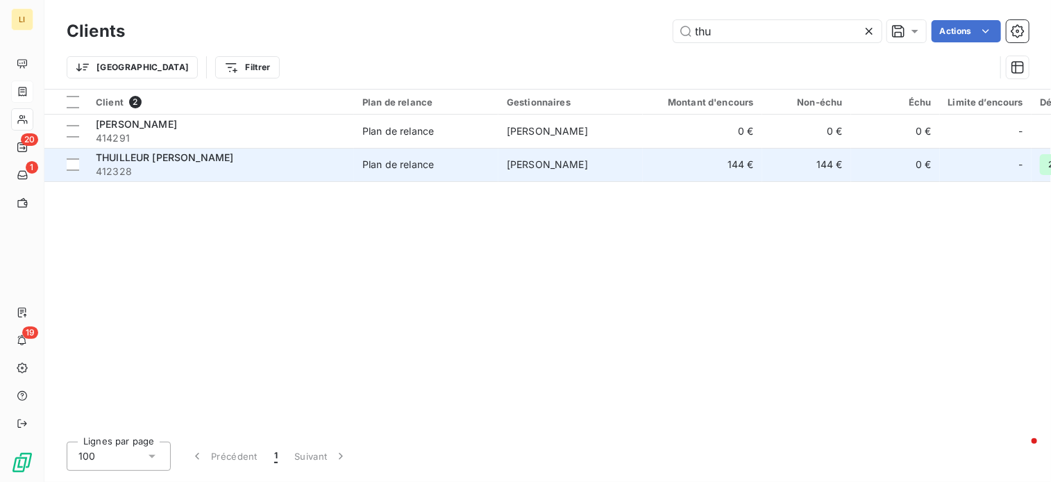
type input "thu"
click at [127, 164] on span "412328" at bounding box center [221, 171] width 250 height 14
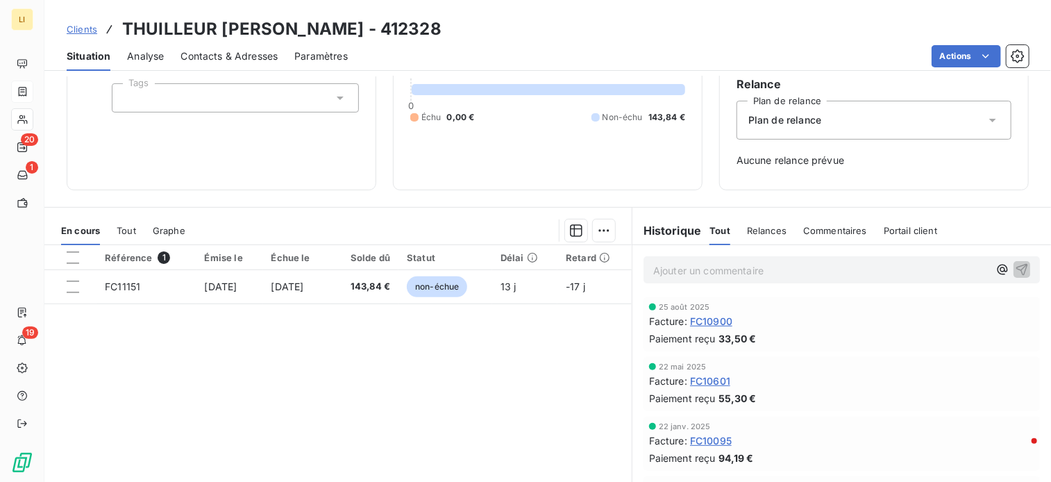
scroll to position [139, 0]
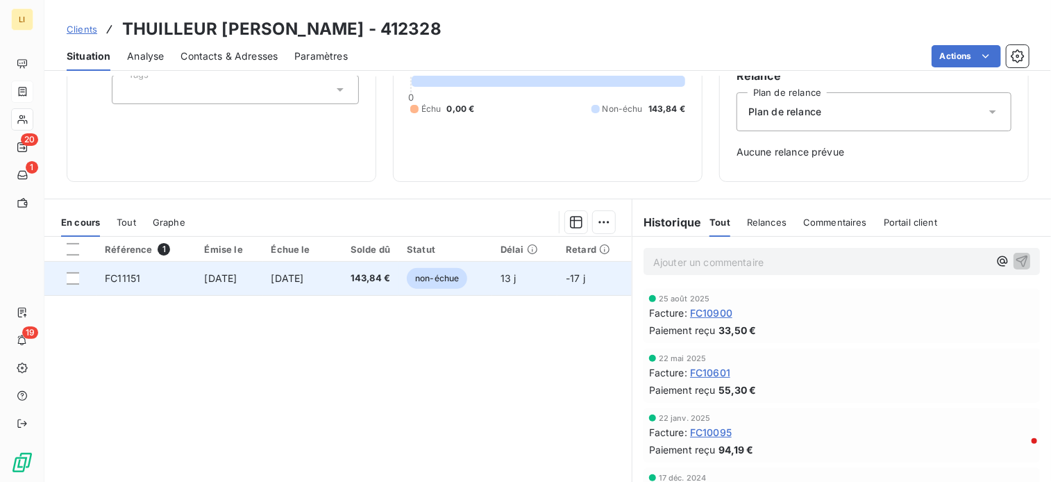
click at [241, 270] on td "30 sept. 2025" at bounding box center [229, 278] width 67 height 33
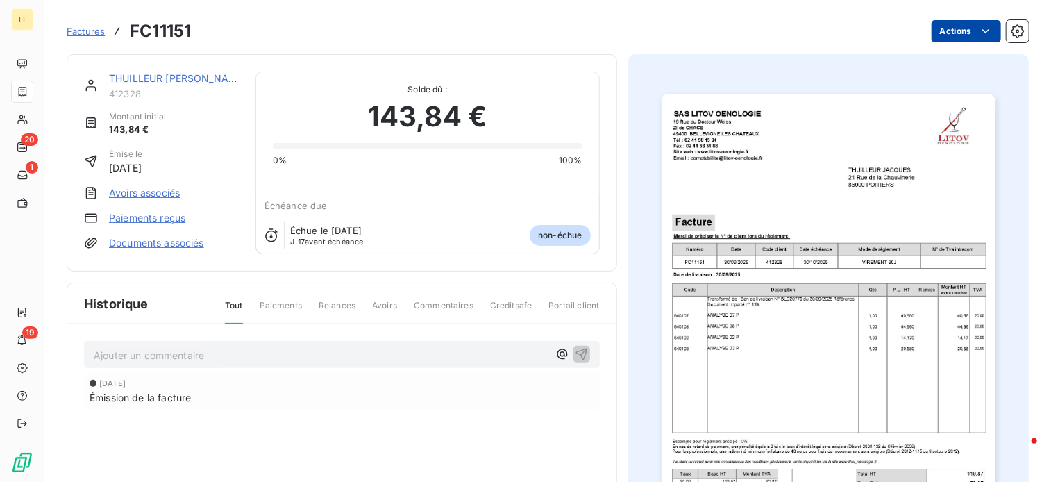
click at [956, 31] on html "LI 20 1 19 Factures FC11151 Actions THUILLEUR JACQUES 412328 Montant initial 14…" at bounding box center [525, 241] width 1051 height 482
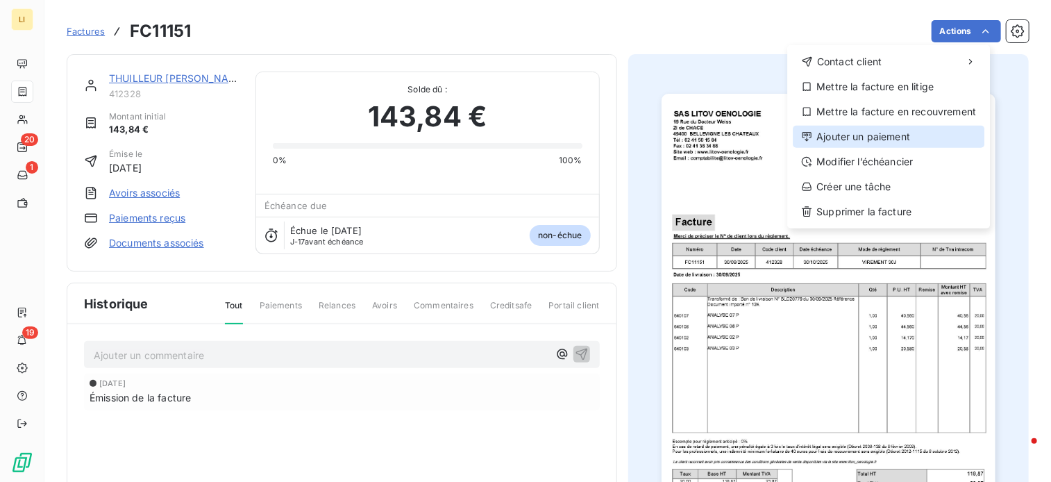
click at [883, 129] on div "Ajouter un paiement" at bounding box center [888, 137] width 192 height 22
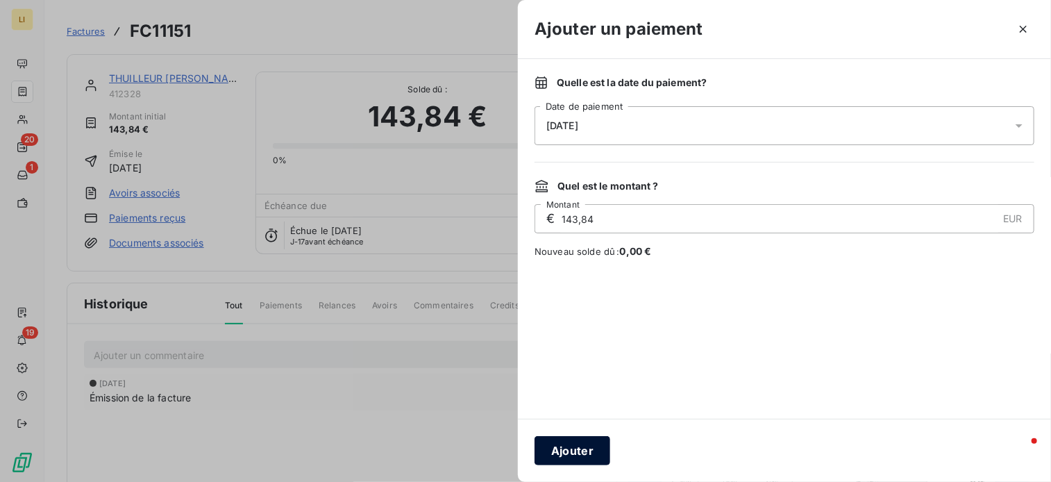
click at [563, 450] on button "Ajouter" at bounding box center [572, 450] width 76 height 29
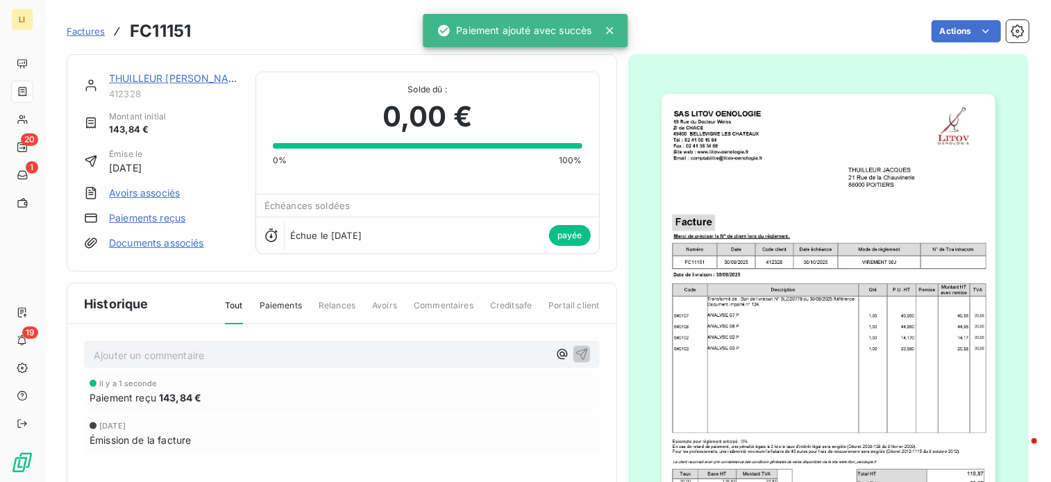
click at [117, 84] on div "THUILLEUR JACQUES" at bounding box center [174, 78] width 130 height 14
click at [121, 76] on link "THUILLEUR JACQUES" at bounding box center [177, 78] width 137 height 12
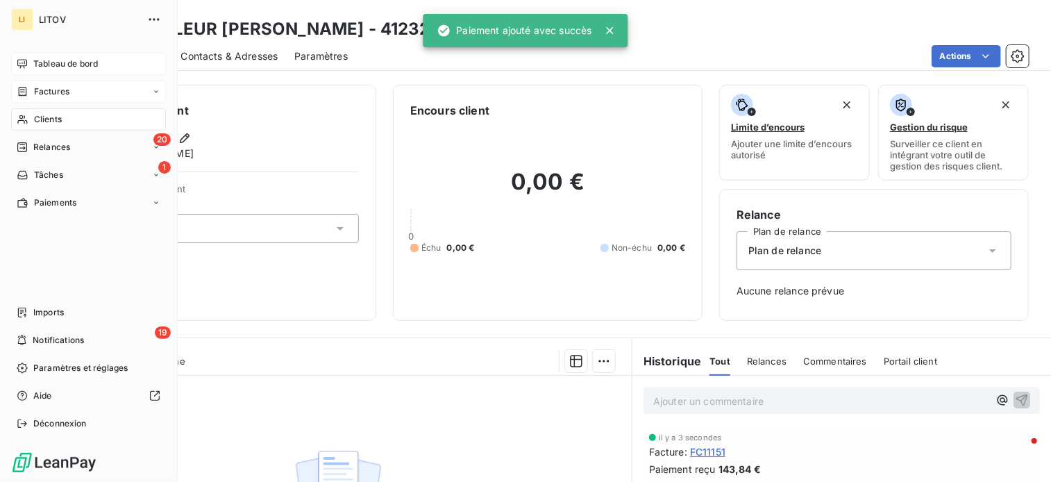
click at [22, 67] on icon at bounding box center [22, 63] width 11 height 11
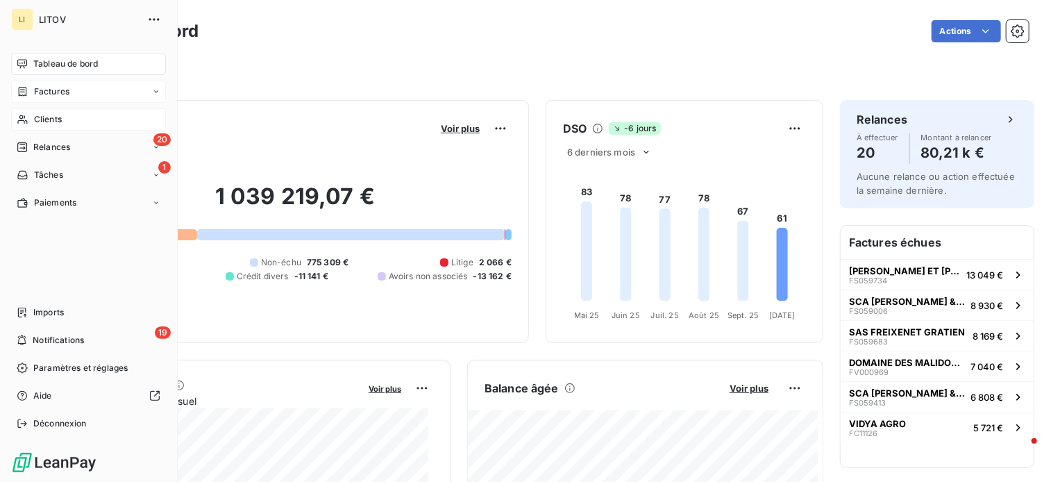
click at [36, 123] on span "Clients" at bounding box center [48, 119] width 28 height 12
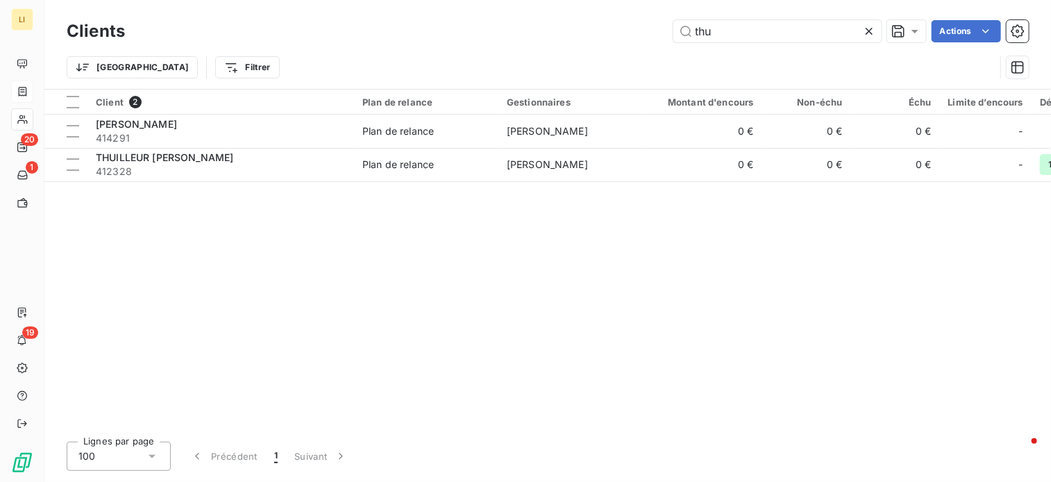
drag, startPoint x: 735, startPoint y: 35, endPoint x: 600, endPoint y: 41, distance: 135.4
click at [600, 41] on div "thu Actions" at bounding box center [585, 31] width 887 height 22
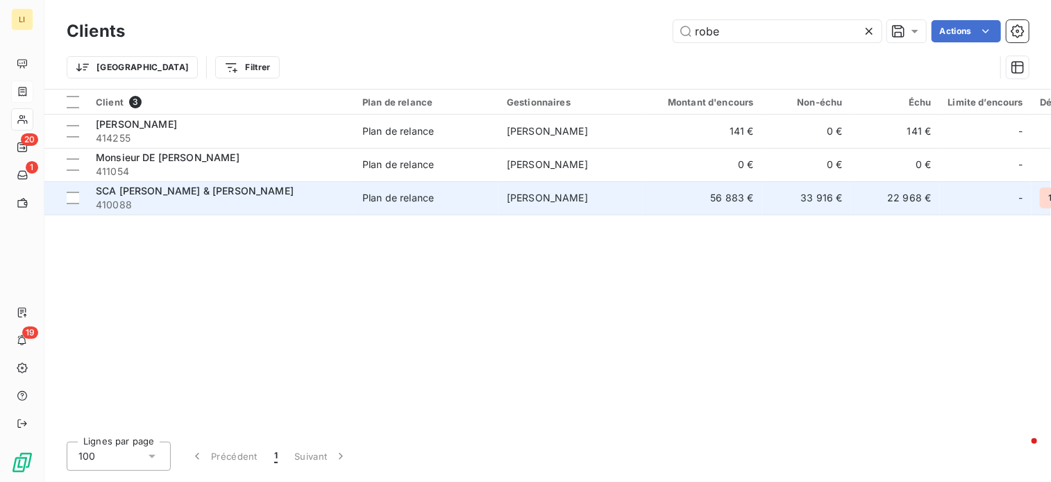
type input "robe"
click at [203, 189] on span "SCA CAVE ROBERT & [PERSON_NAME]" at bounding box center [195, 191] width 198 height 12
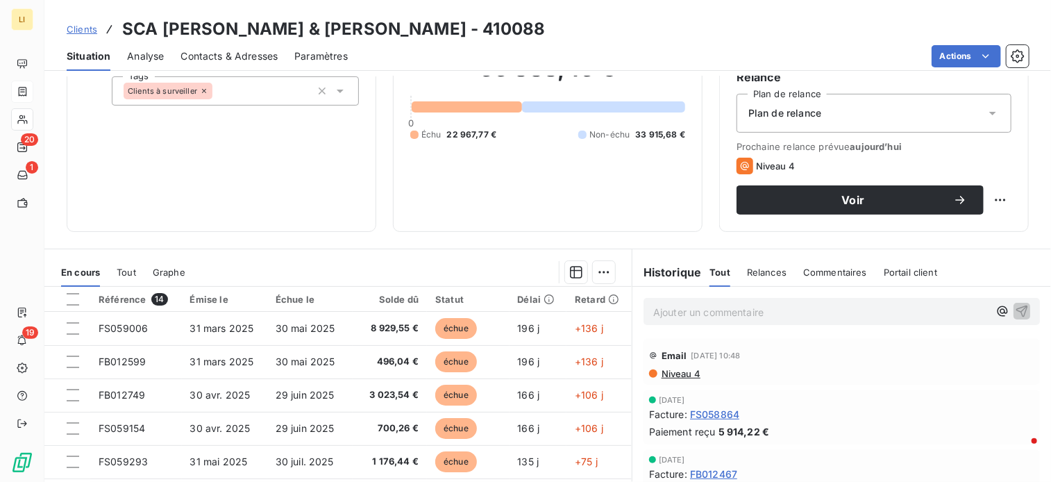
scroll to position [139, 0]
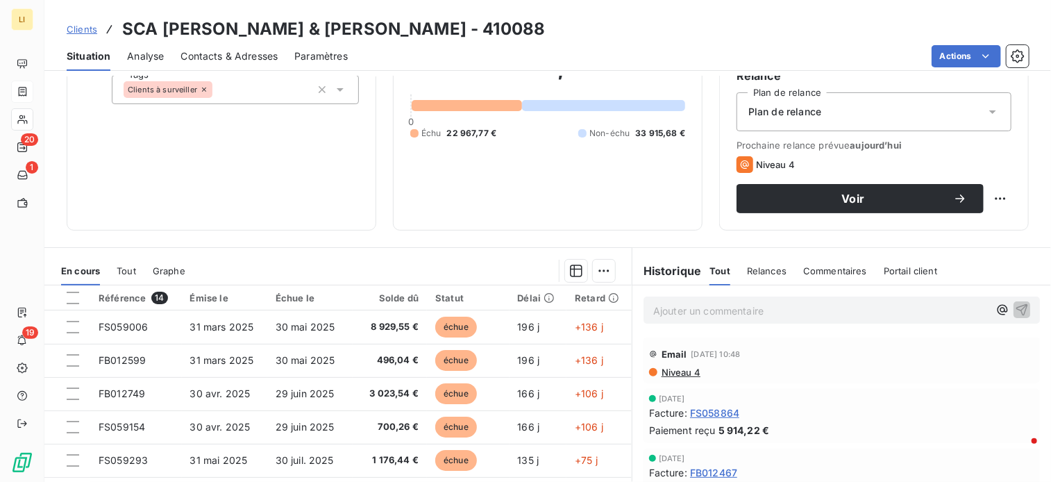
click at [908, 314] on p "Ajouter un commentaire ﻿" at bounding box center [820, 310] width 335 height 17
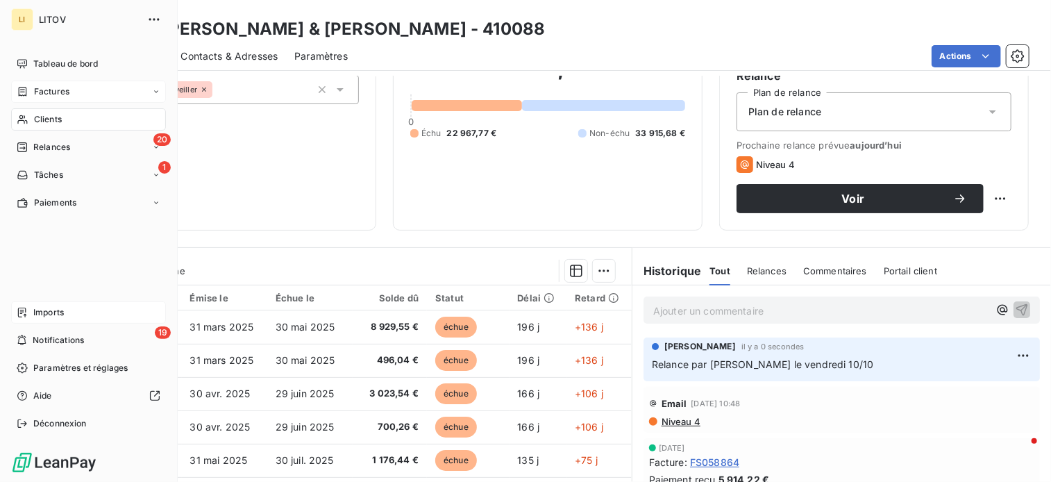
click at [56, 307] on span "Imports" at bounding box center [48, 312] width 31 height 12
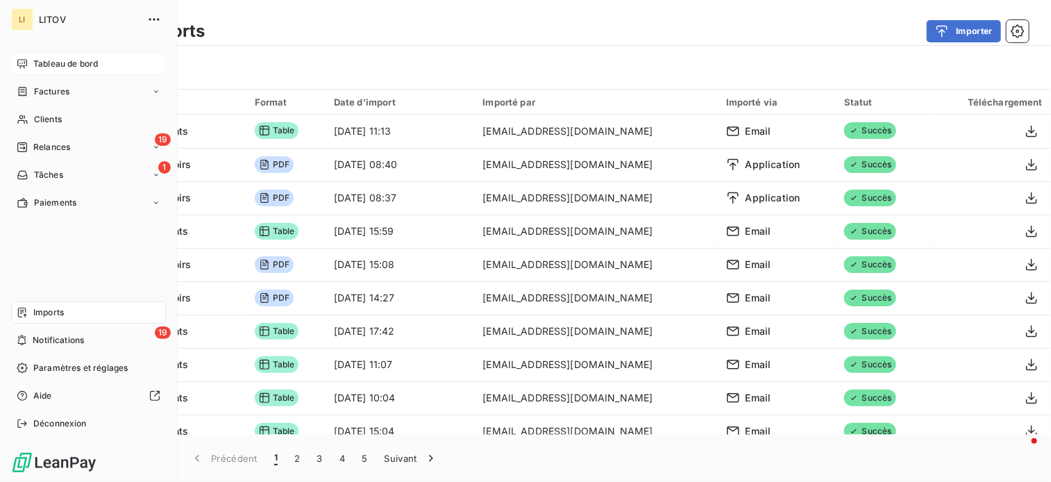
click at [28, 59] on div "Tableau de bord" at bounding box center [88, 64] width 155 height 22
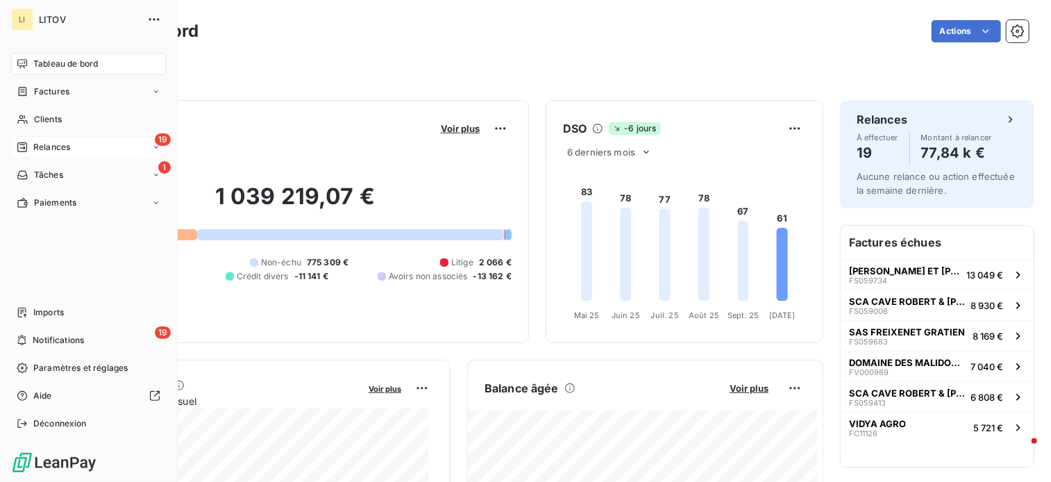
click at [39, 139] on div "19 Relances" at bounding box center [88, 147] width 155 height 22
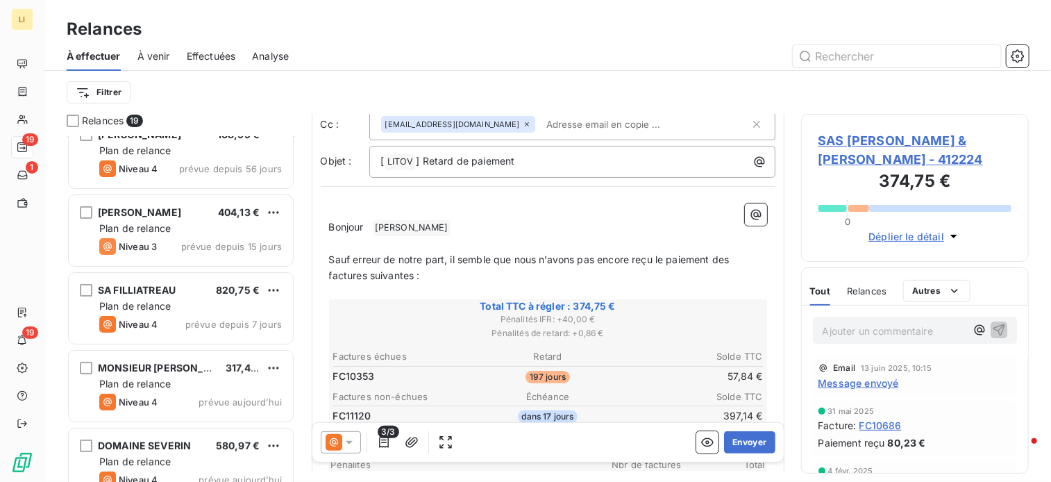
scroll to position [116, 0]
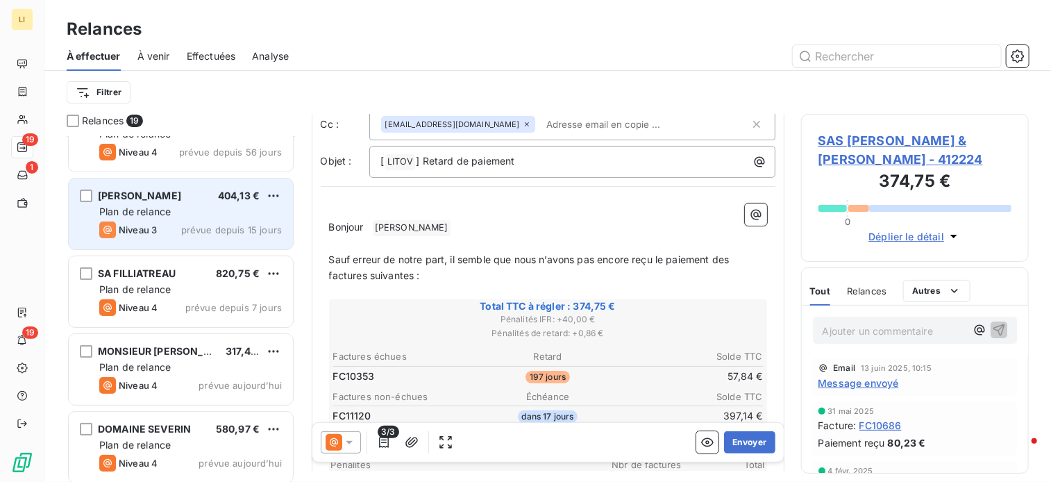
click at [167, 226] on div "Niveau 3 prévue depuis 15 jours" at bounding box center [190, 229] width 182 height 17
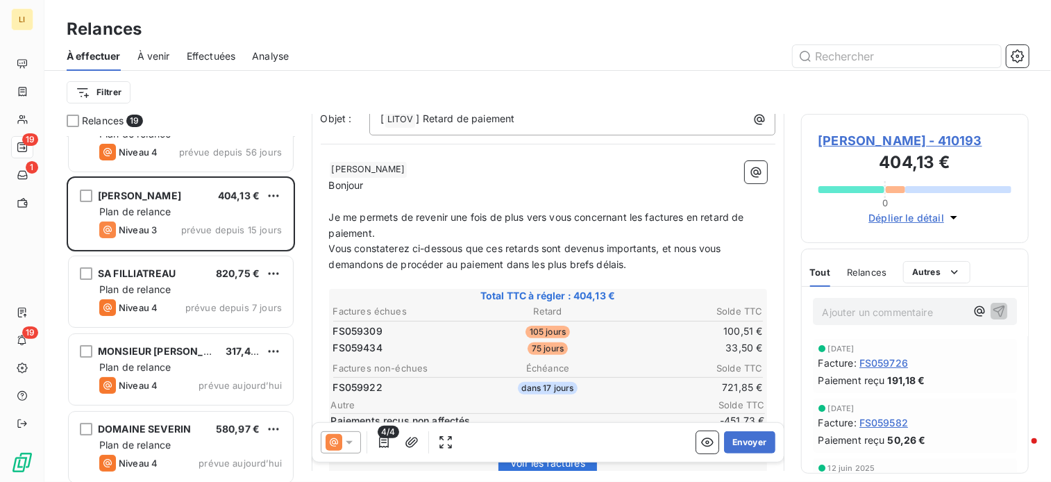
scroll to position [116, 0]
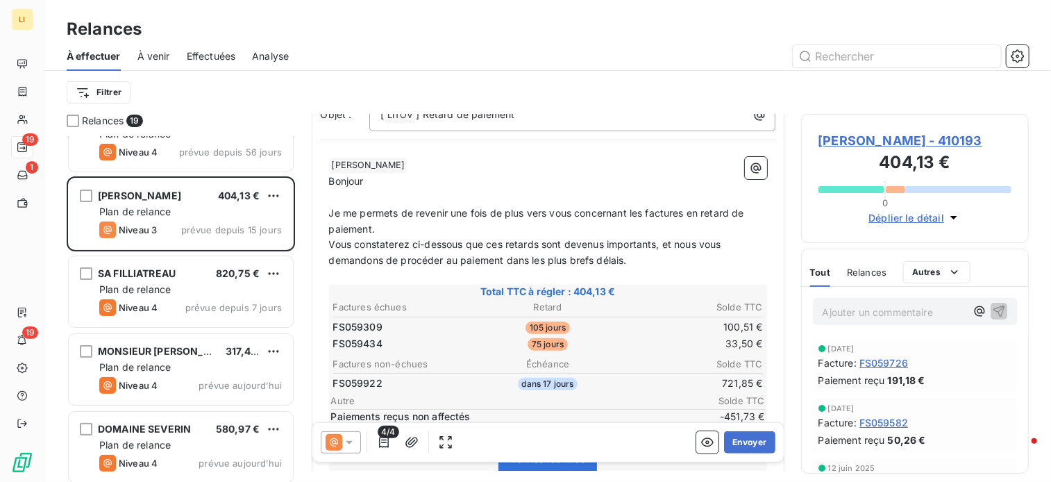
click at [633, 255] on p "Vous constaterez ci-dessous que ces retards sont devenus importants, et nous vo…" at bounding box center [548, 253] width 438 height 32
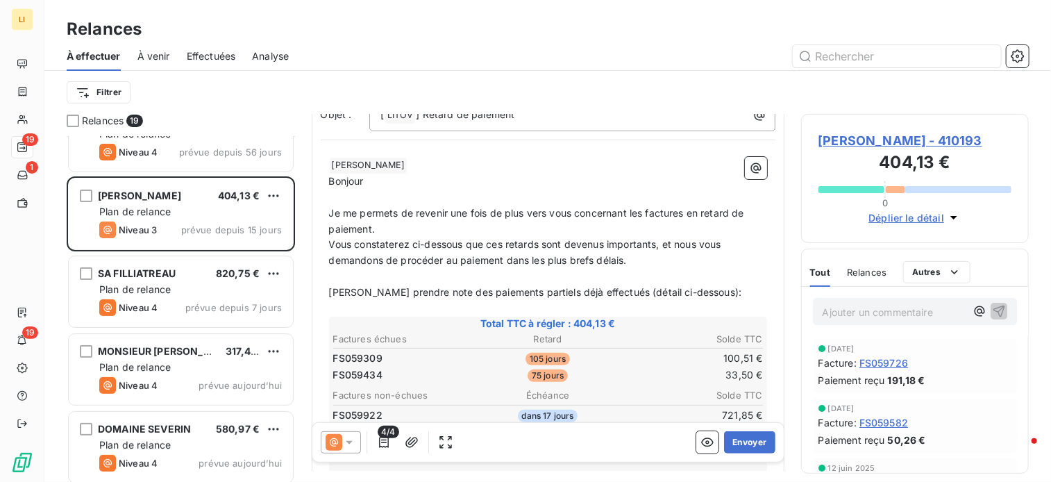
drag, startPoint x: 414, startPoint y: 291, endPoint x: 427, endPoint y: 294, distance: 14.2
click at [414, 292] on span "[PERSON_NAME] prendre note des paiements partiels déjà effectués (détail ci-des…" at bounding box center [535, 292] width 413 height 12
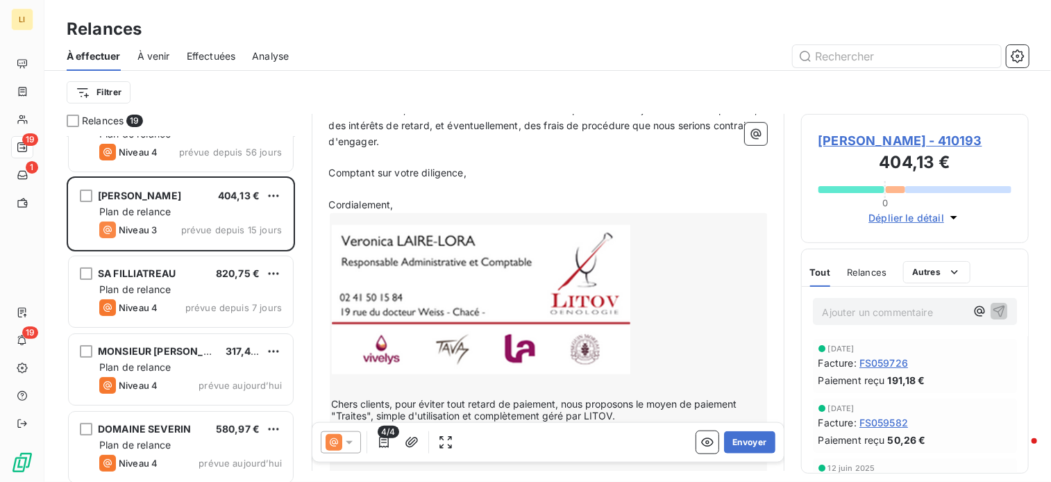
scroll to position [624, 0]
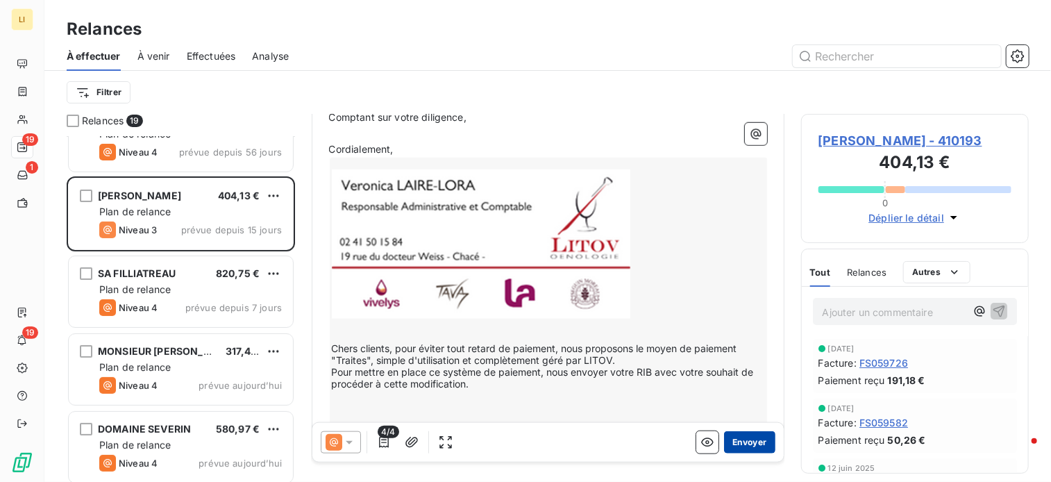
click at [735, 437] on button "Envoyer" at bounding box center [749, 442] width 51 height 22
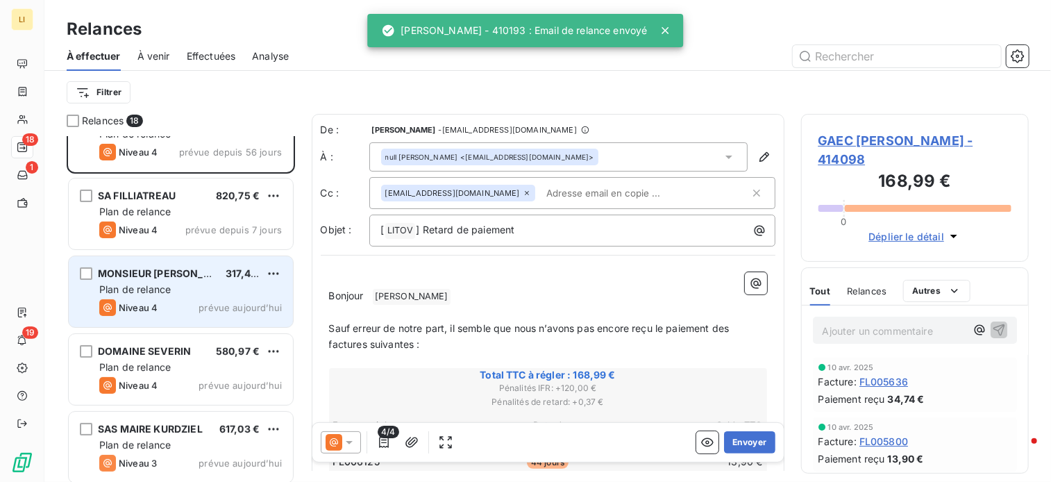
click at [201, 296] on div "MONSIEUR [PERSON_NAME] 317,48 € Plan de relance Niveau 4 prévue [DATE]" at bounding box center [181, 291] width 224 height 71
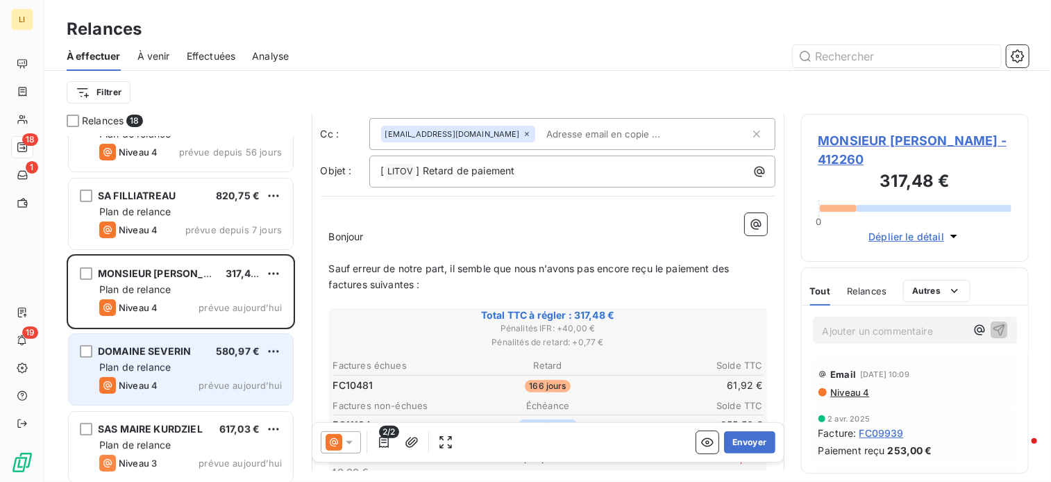
scroll to position [69, 0]
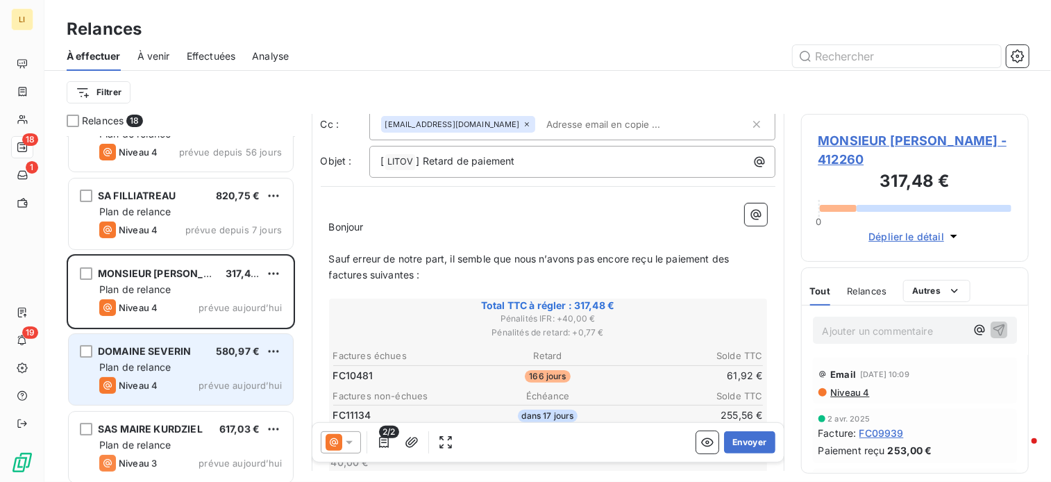
click at [185, 348] on span "DOMAINE SEVERIN" at bounding box center [144, 351] width 93 height 12
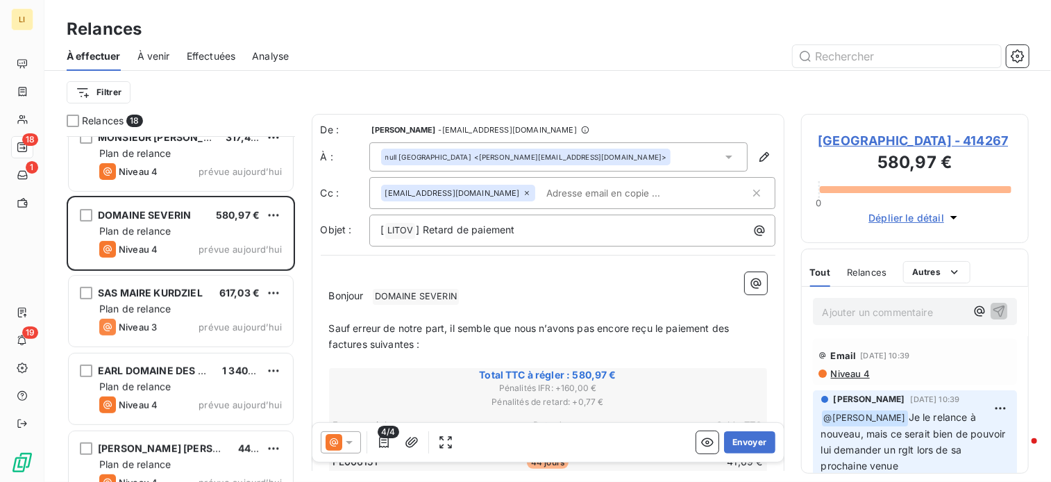
scroll to position [255, 0]
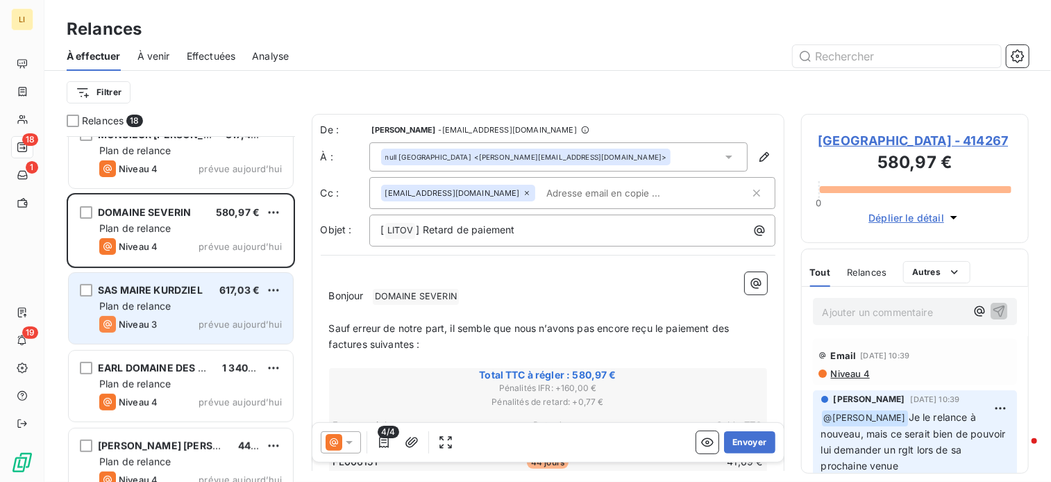
click at [195, 317] on div "Niveau 3 prévue aujourd’hui" at bounding box center [190, 324] width 182 height 17
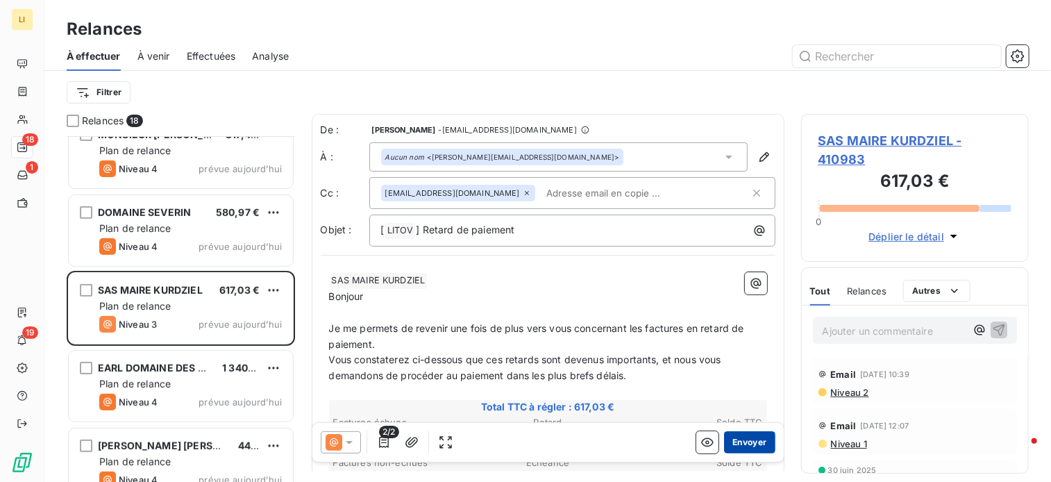
click at [737, 440] on button "Envoyer" at bounding box center [749, 442] width 51 height 22
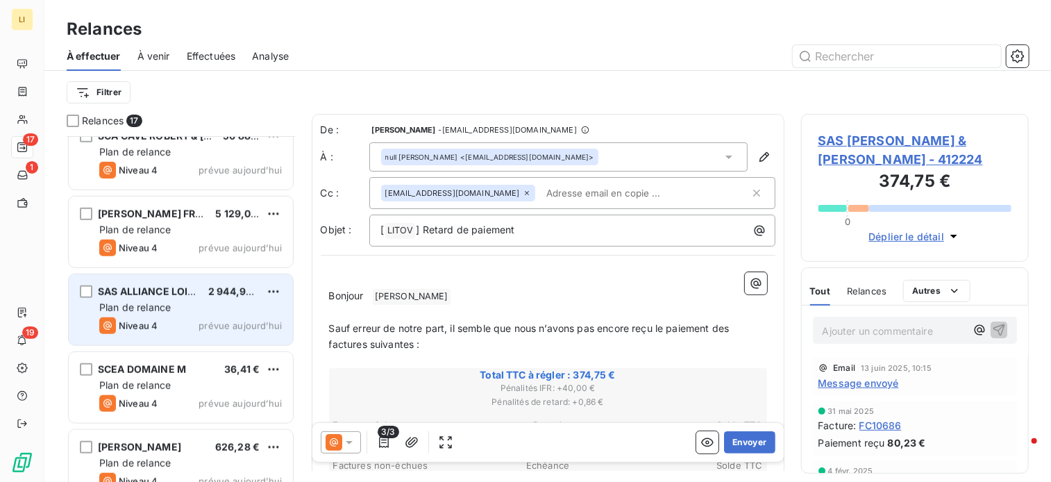
scroll to position [579, 0]
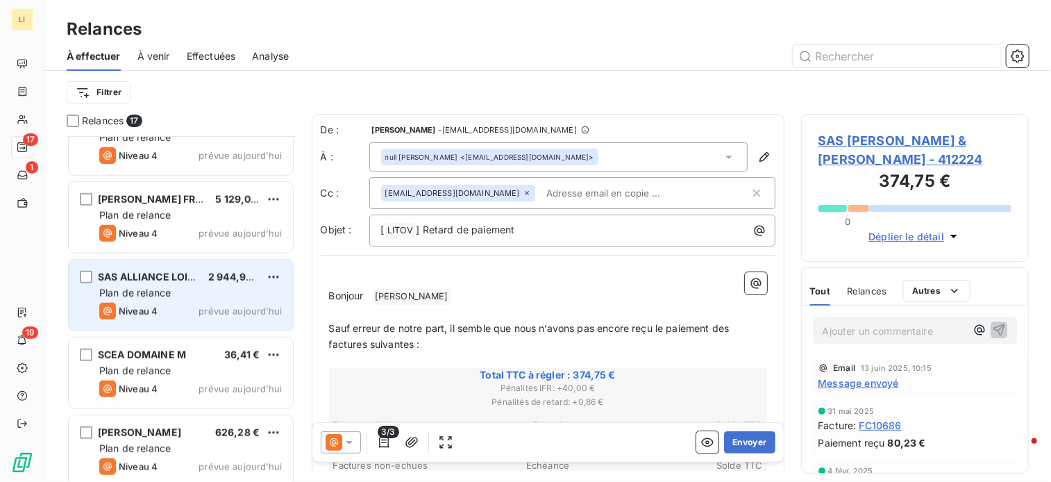
click at [175, 293] on div "Plan de relance" at bounding box center [190, 293] width 182 height 14
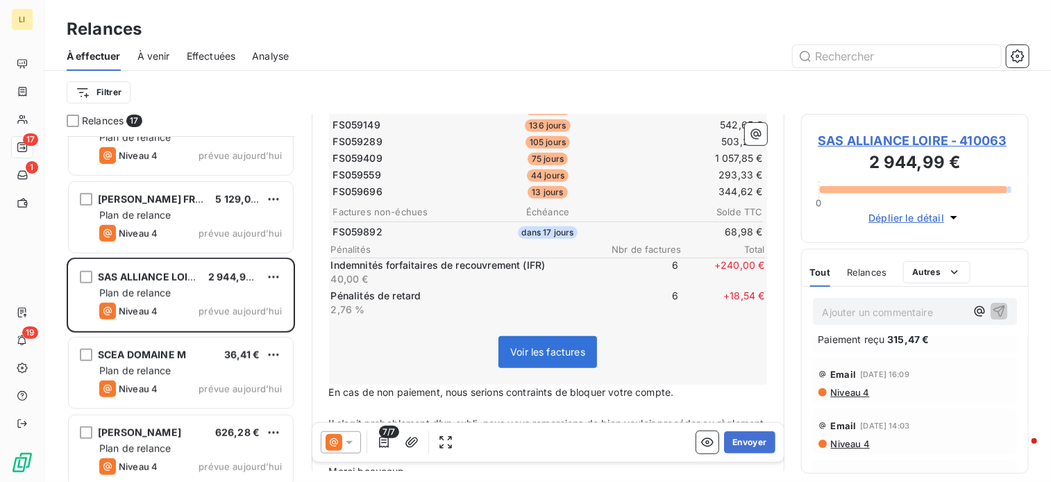
scroll to position [347, 0]
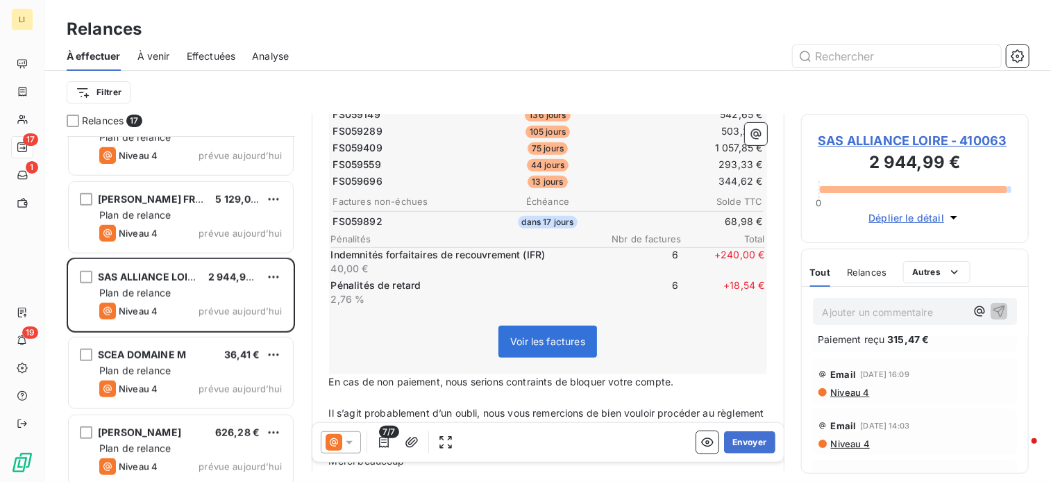
click at [430, 269] on p "40,00 €" at bounding box center [462, 269] width 262 height 14
click at [425, 250] on p "Indemnités forfaitaires de recouvrement (IFR)" at bounding box center [462, 255] width 262 height 14
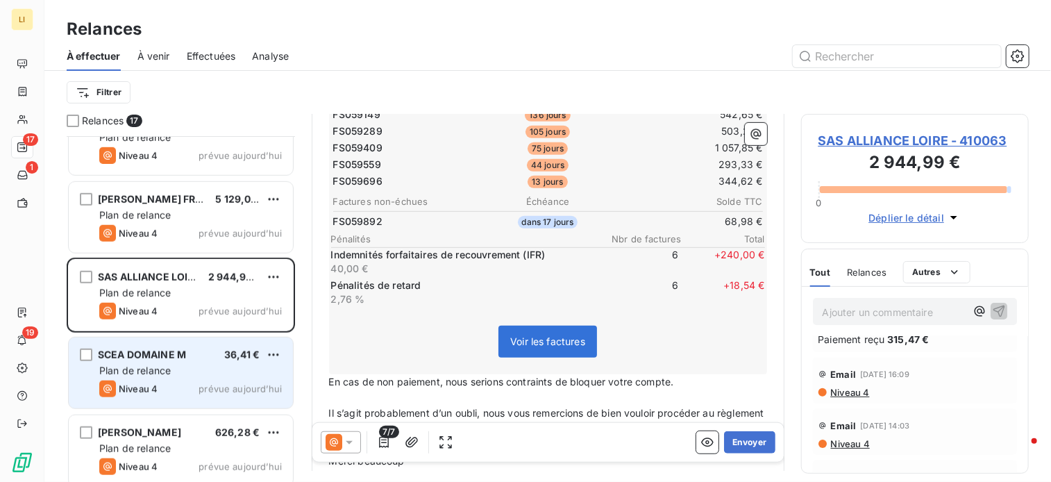
click at [137, 373] on span "Plan de relance" at bounding box center [134, 370] width 71 height 12
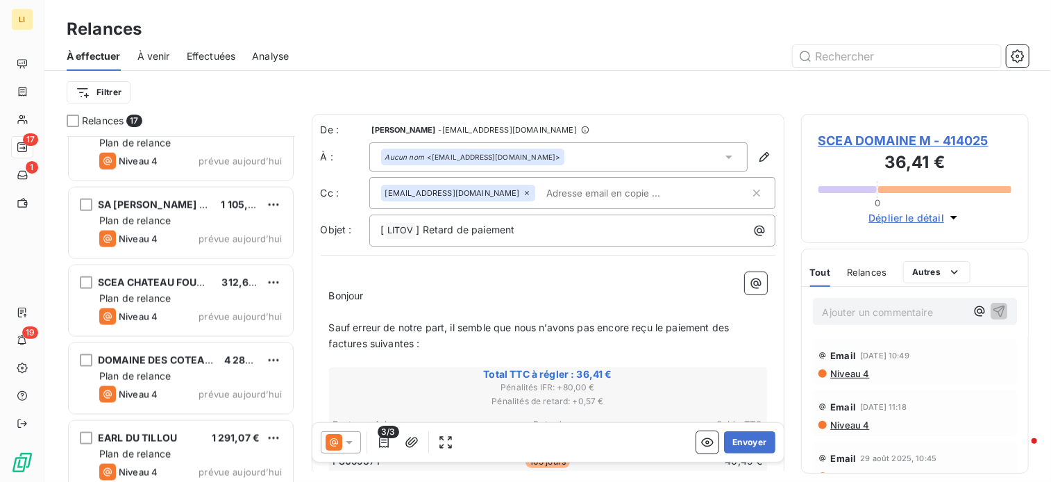
scroll to position [976, 0]
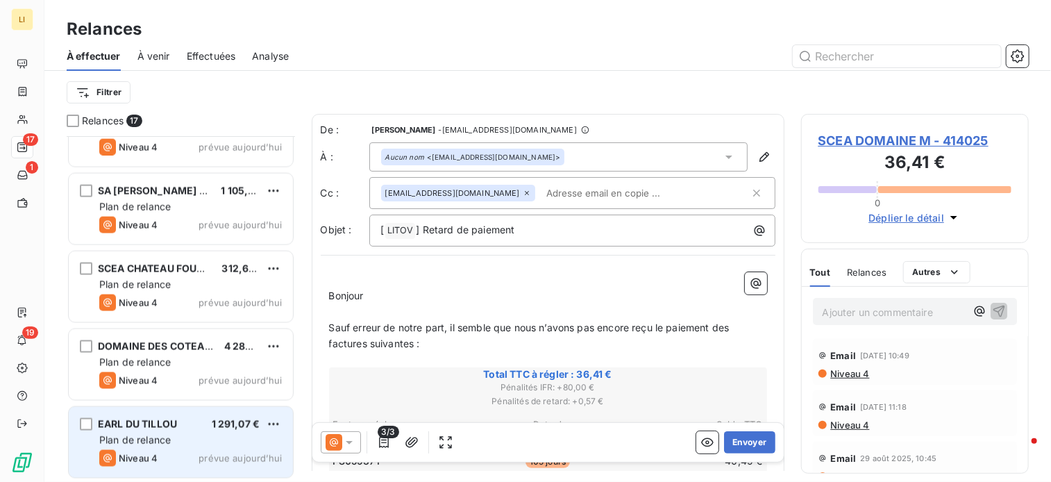
click at [153, 437] on span "Plan de relance" at bounding box center [134, 440] width 71 height 12
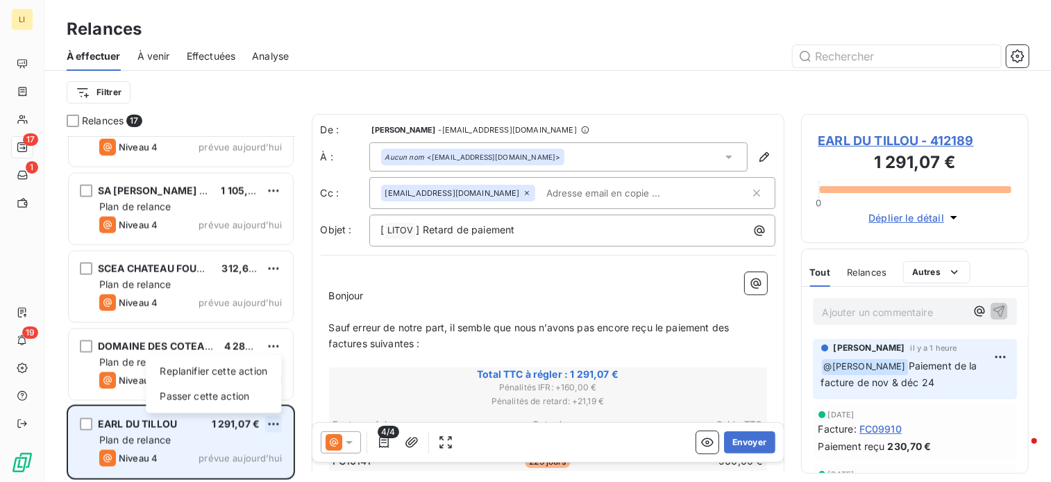
click at [277, 425] on html "LI 17 1 19 Relances À effectuer À venir Effectuées Analyse Filtrer Relances 17 …" at bounding box center [525, 241] width 1051 height 482
click at [198, 372] on div "Replanifier cette action" at bounding box center [213, 371] width 124 height 22
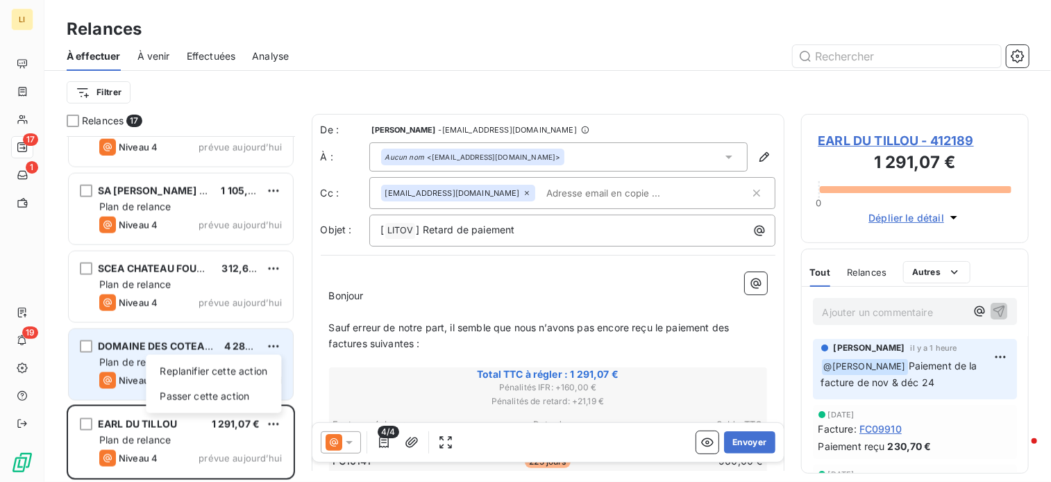
select select "9"
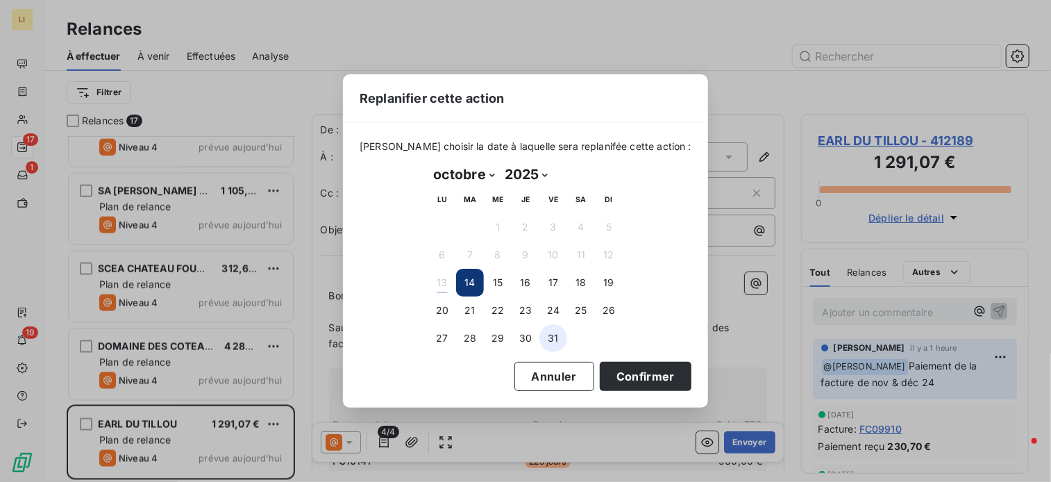
click at [554, 342] on button "31" at bounding box center [553, 338] width 28 height 28
click at [599, 375] on button "Confirmer" at bounding box center [645, 376] width 92 height 29
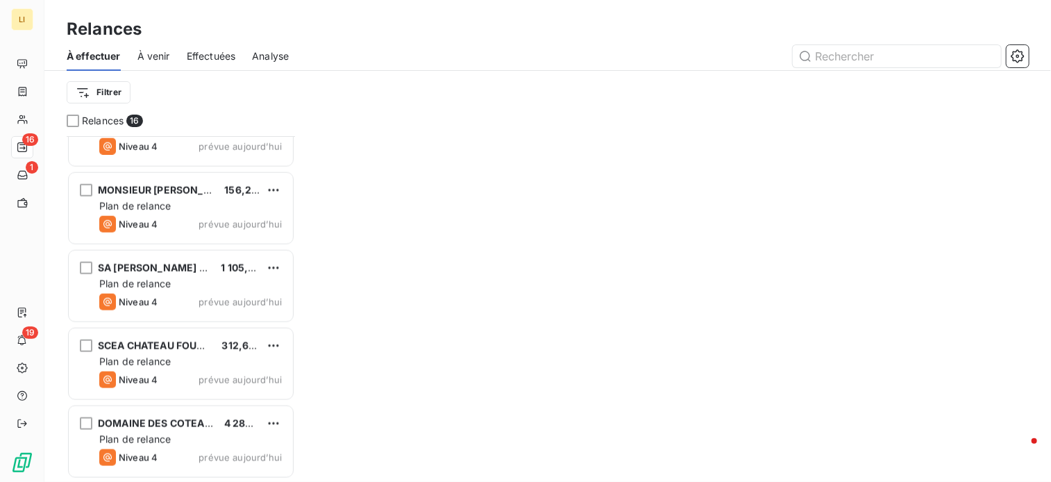
scroll to position [898, 0]
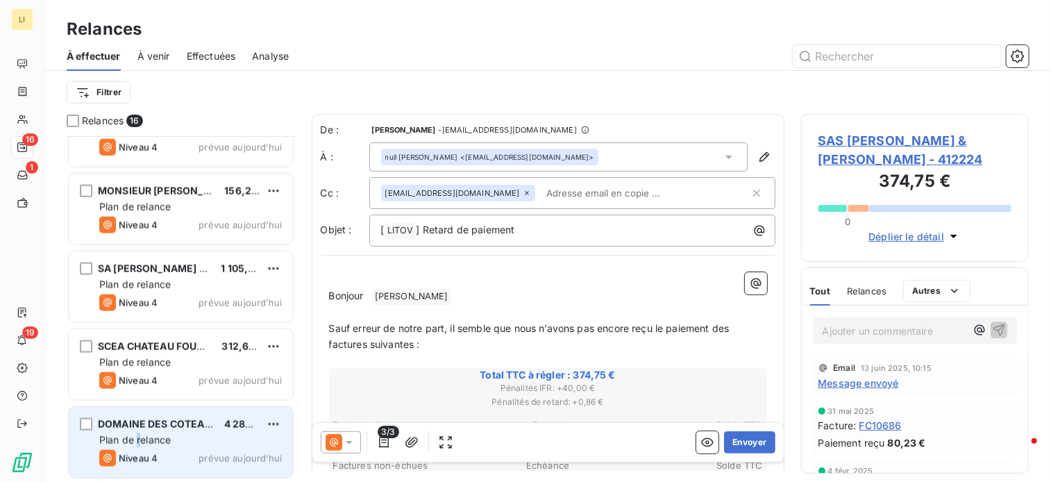
click at [139, 431] on div "DOMAINE DES COTEAUX BLANCS 4 285,10 € Plan de relance Niveau 4 prévue [DATE]" at bounding box center [181, 442] width 224 height 71
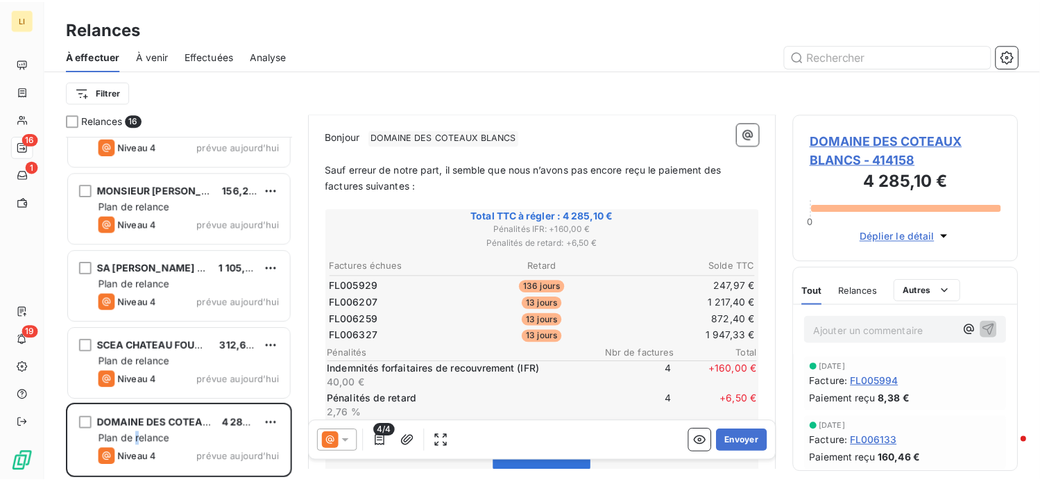
scroll to position [162, 0]
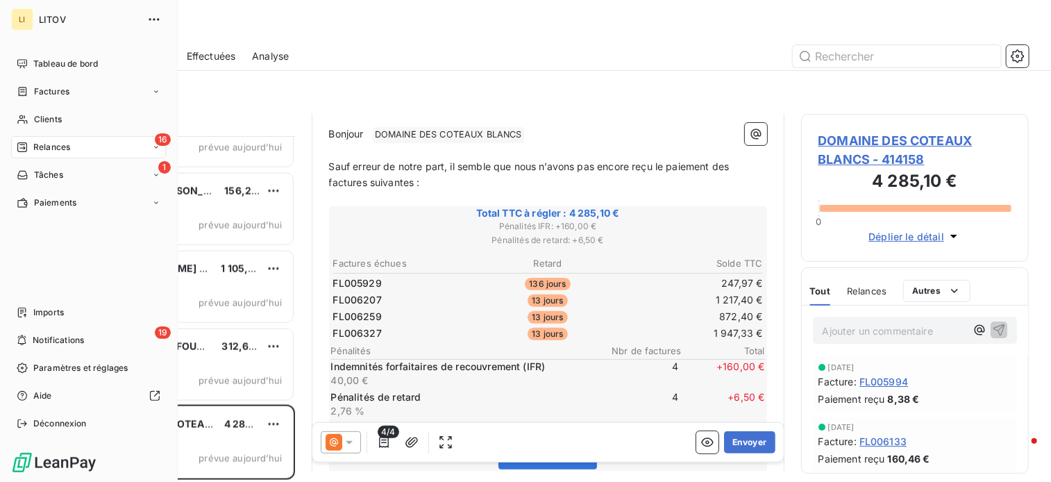
click at [51, 151] on span "Relances" at bounding box center [51, 147] width 37 height 12
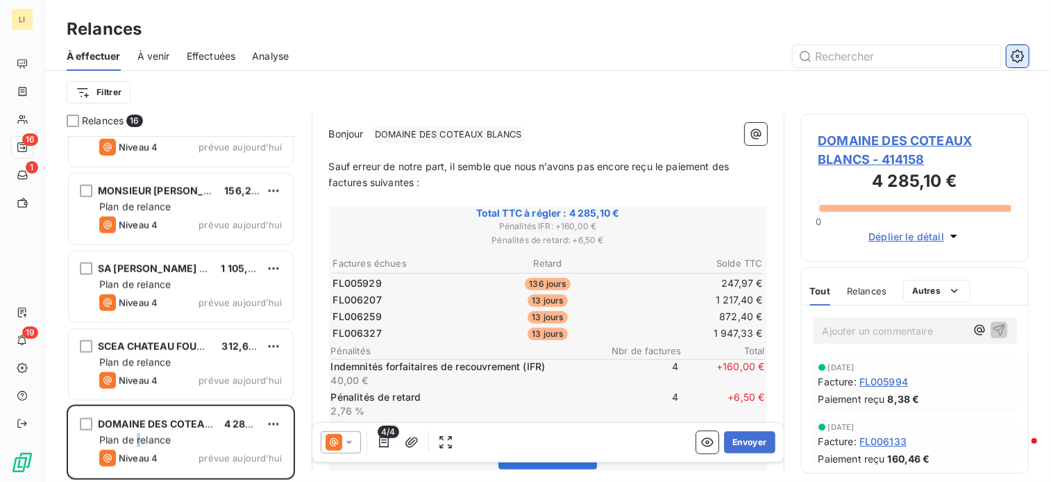
click at [1011, 59] on icon "button" at bounding box center [1017, 56] width 14 height 14
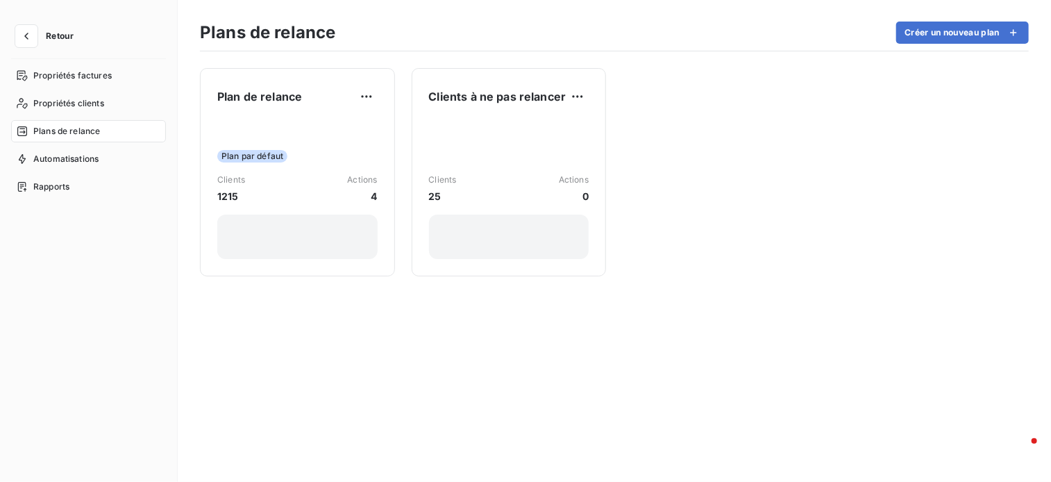
click at [69, 126] on span "Plans de relance" at bounding box center [66, 131] width 67 height 12
click at [70, 131] on span "Plans de relance" at bounding box center [66, 131] width 67 height 12
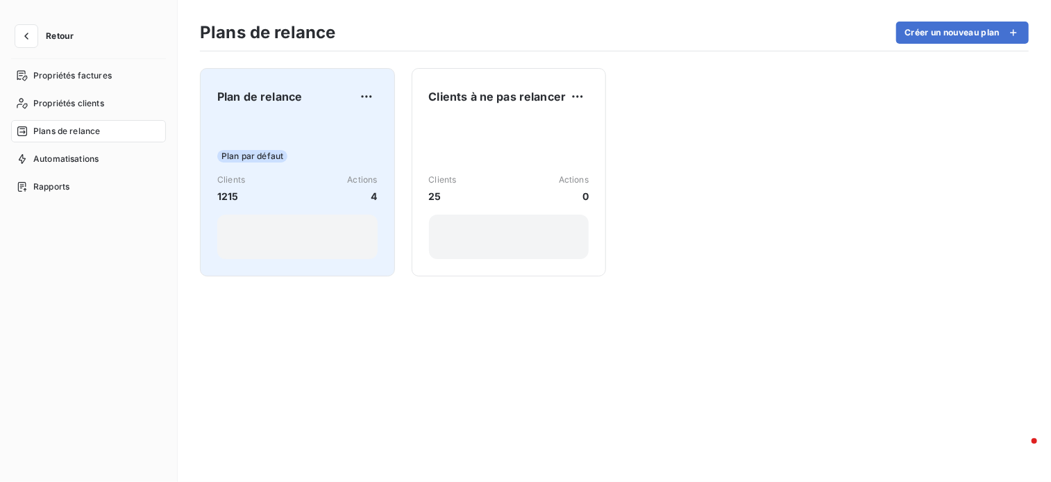
click at [354, 99] on div "Plan de relance" at bounding box center [297, 96] width 160 height 22
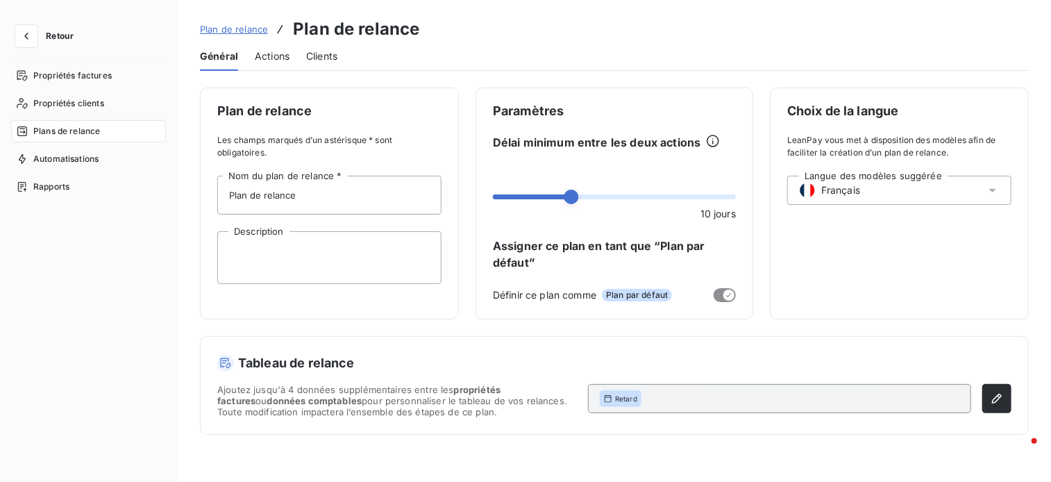
click at [276, 56] on span "Actions" at bounding box center [272, 56] width 35 height 14
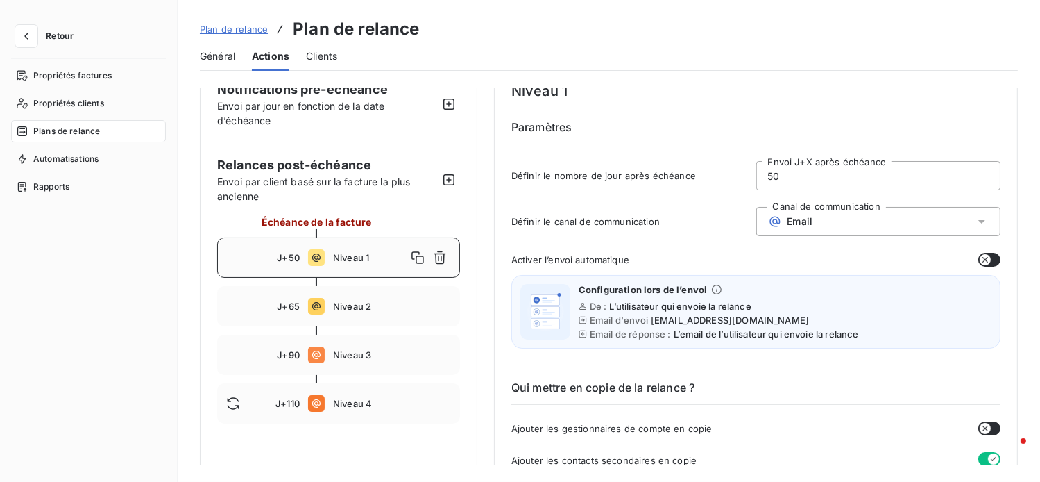
scroll to position [69, 0]
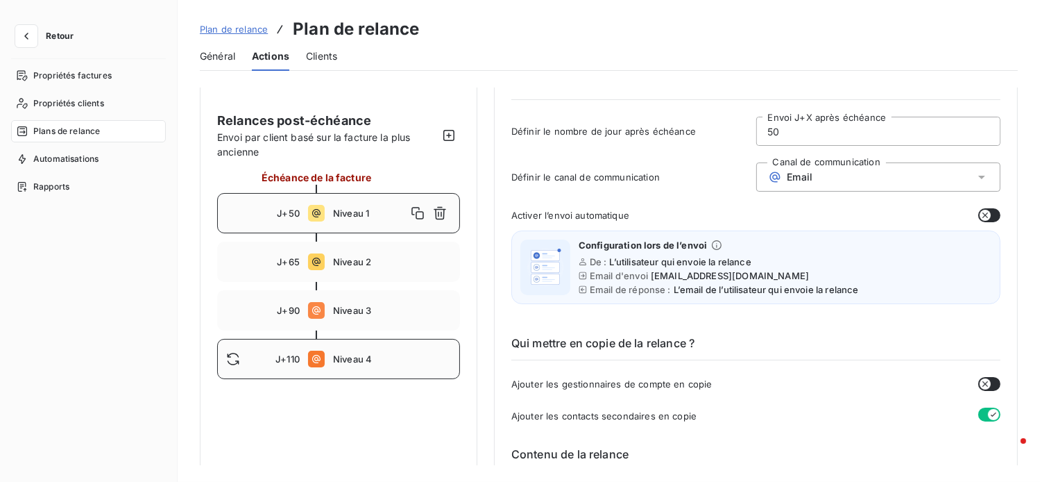
click at [344, 359] on span "Niveau 4" at bounding box center [392, 358] width 118 height 11
type input "110"
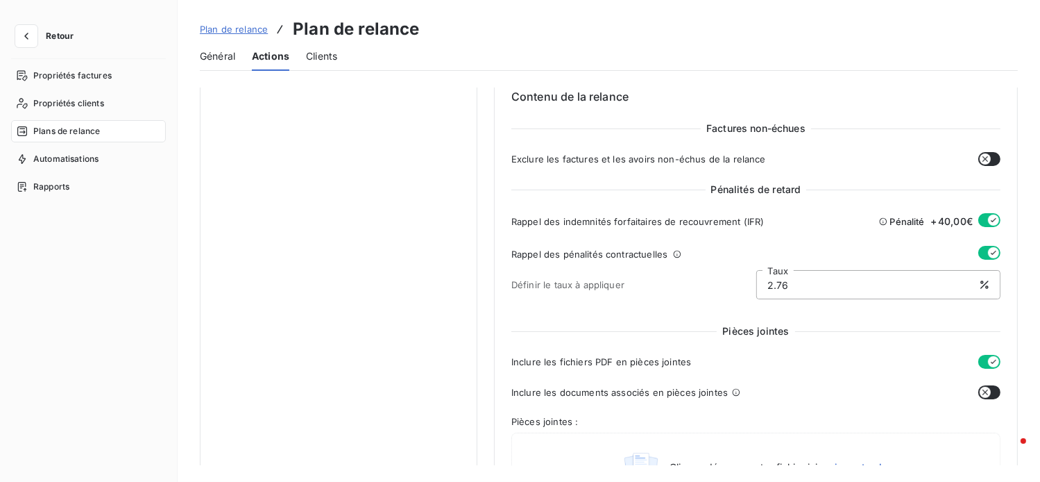
scroll to position [439, 0]
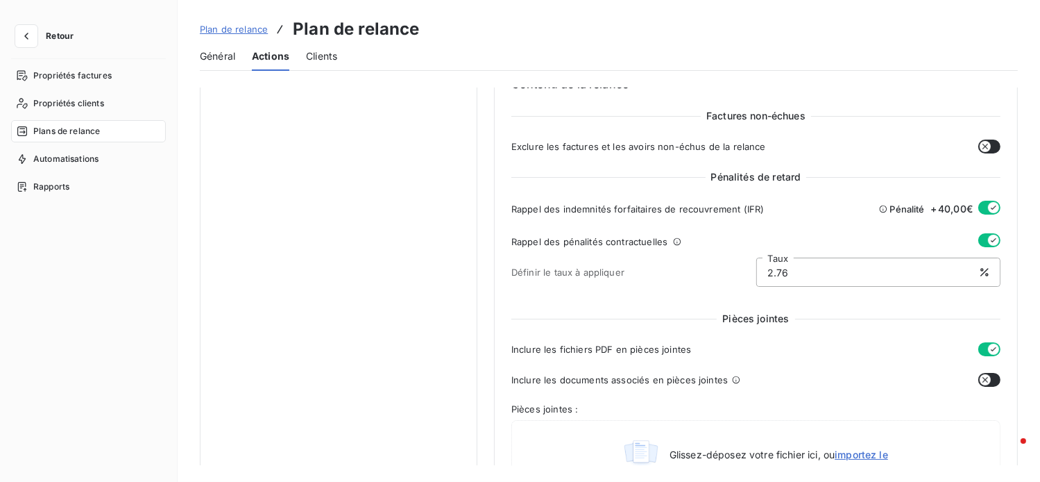
click at [980, 209] on button "button" at bounding box center [989, 208] width 22 height 14
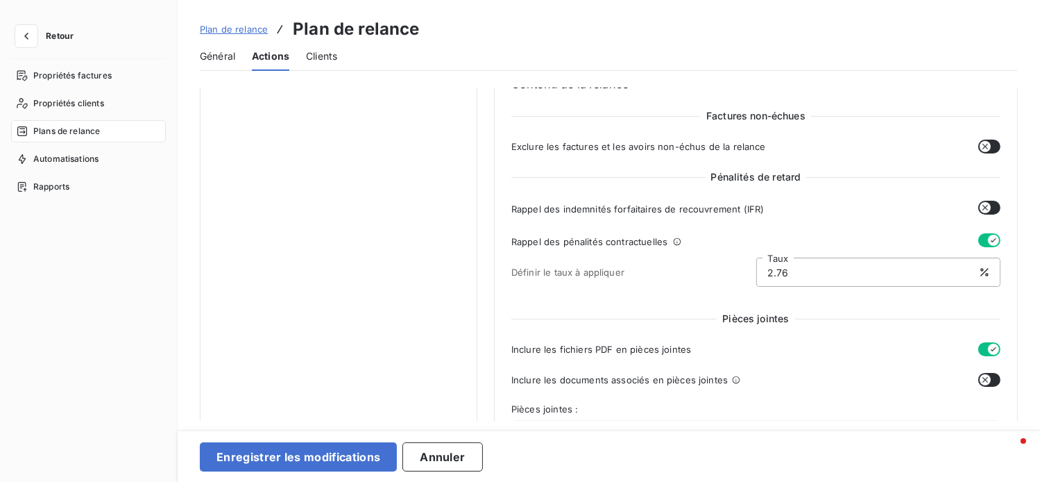
click at [978, 237] on button "button" at bounding box center [989, 240] width 22 height 14
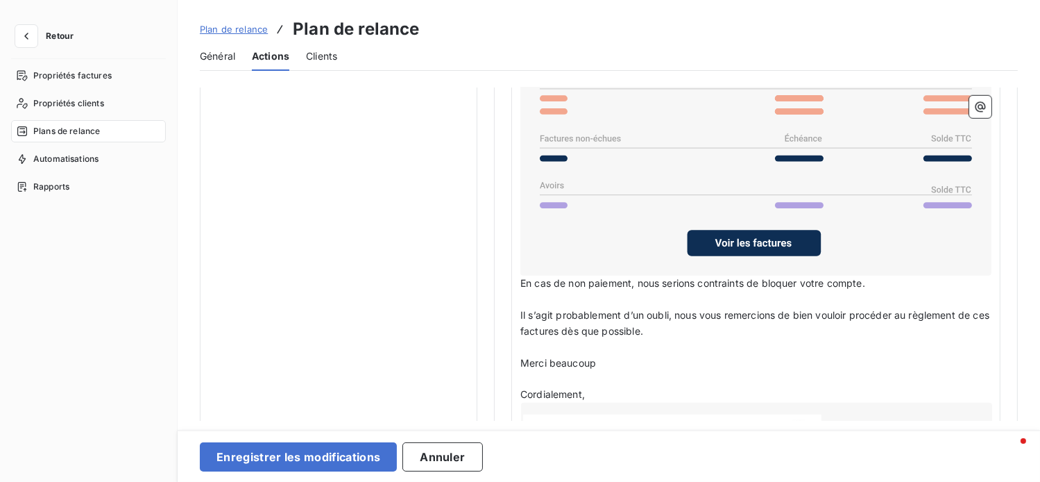
scroll to position [1133, 0]
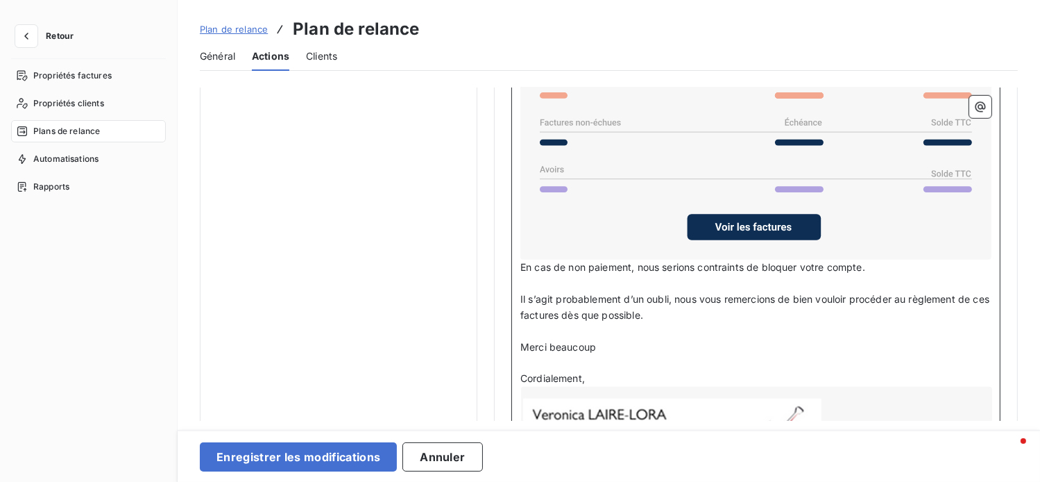
click at [677, 264] on span "En cas de non paiement, nous serions contraints de bloquer votre compte." at bounding box center [692, 267] width 345 height 12
click at [788, 308] on p "Il s’agit probablement d’un oubli, nous vous remercions de bien vouloir procéde…" at bounding box center [755, 307] width 471 height 32
click at [880, 269] on p "En cas de non paiement, nous serons contraints de bloquer votre compte." at bounding box center [755, 268] width 471 height 16
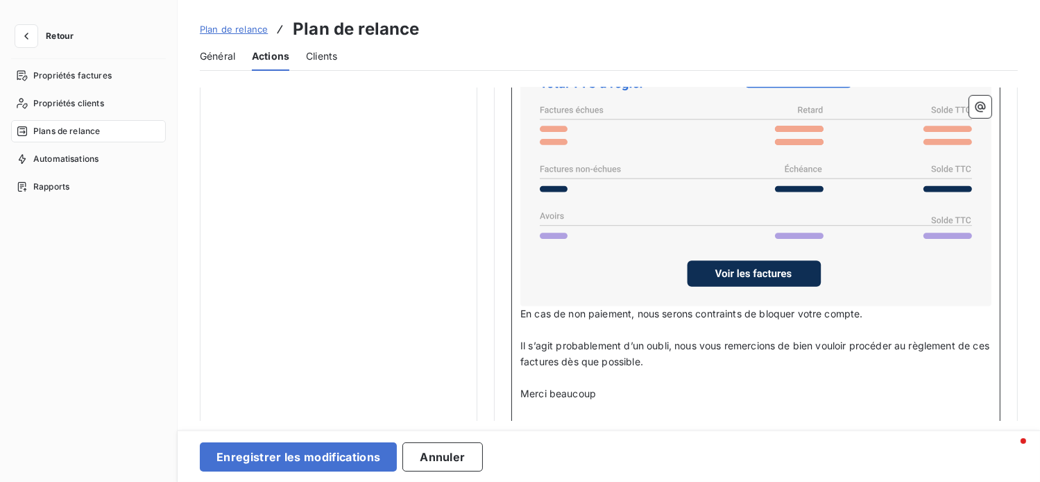
scroll to position [1110, 0]
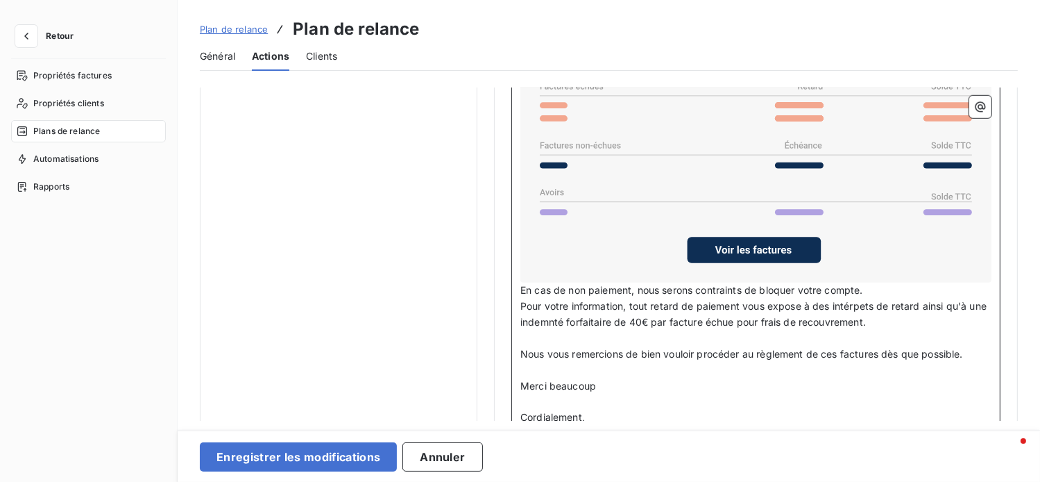
click at [829, 382] on p "Merci beaucoup" at bounding box center [755, 386] width 471 height 16
drag, startPoint x: 886, startPoint y: 348, endPoint x: 964, endPoint y: 341, distance: 78.0
click at [964, 346] on p "Nous vous remercions de bien vouloir procéder au règlement de ces factures dès …" at bounding box center [755, 354] width 471 height 16
click at [525, 302] on span "Pour votre information, tout retard de paiement vous expose à des intérpets de …" at bounding box center [754, 314] width 469 height 28
click at [726, 348] on span "Nous vous remercions de bien vouloir procéder au règlement de ces factures dans…" at bounding box center [745, 362] width 451 height 28
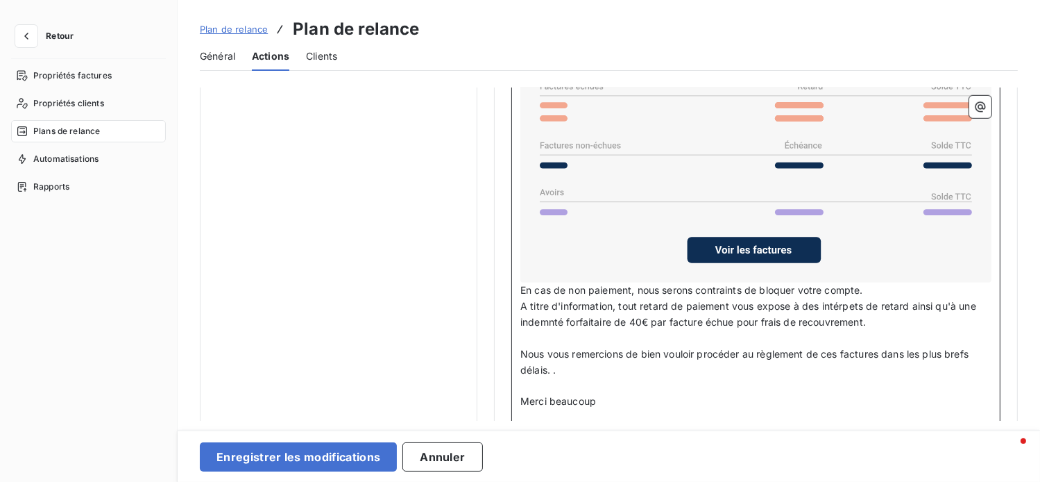
click at [841, 300] on span "A titre d'information, tout retard de paiement vous expose à des intérpets de r…" at bounding box center [749, 314] width 459 height 28
click at [547, 318] on span "A titre d'information, tout retard de paiement vous expose à des intérêts de re…" at bounding box center [746, 314] width 452 height 28
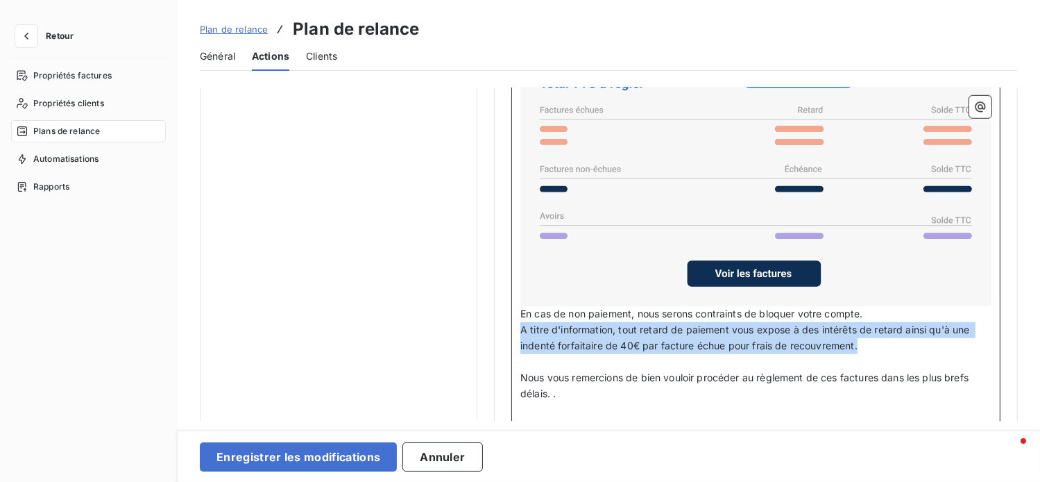
drag, startPoint x: 899, startPoint y: 343, endPoint x: 509, endPoint y: 328, distance: 389.5
drag, startPoint x: 605, startPoint y: 346, endPoint x: 580, endPoint y: 337, distance: 26.6
click at [580, 337] on span "A titre d'information, tout retard de paiement vous expose à des intérêts de re…" at bounding box center [746, 337] width 452 height 28
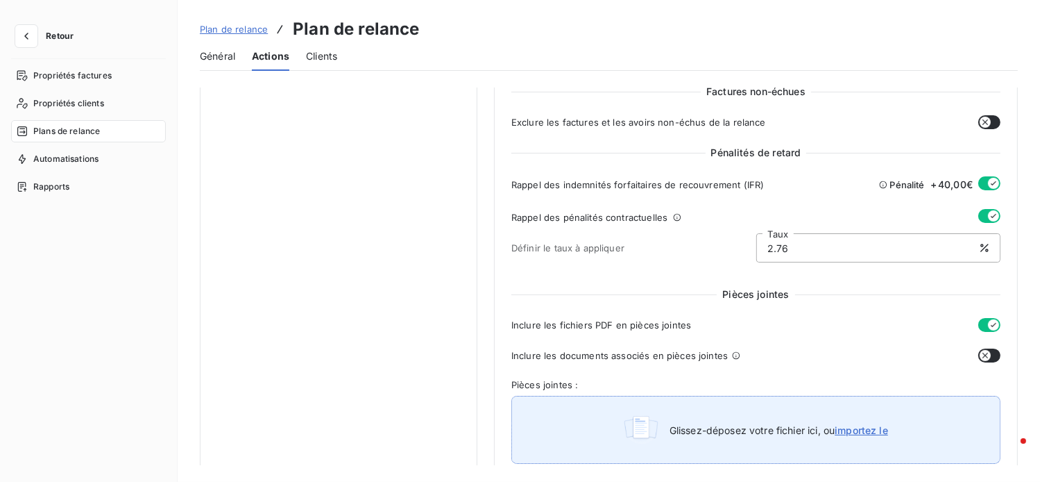
scroll to position [462, 0]
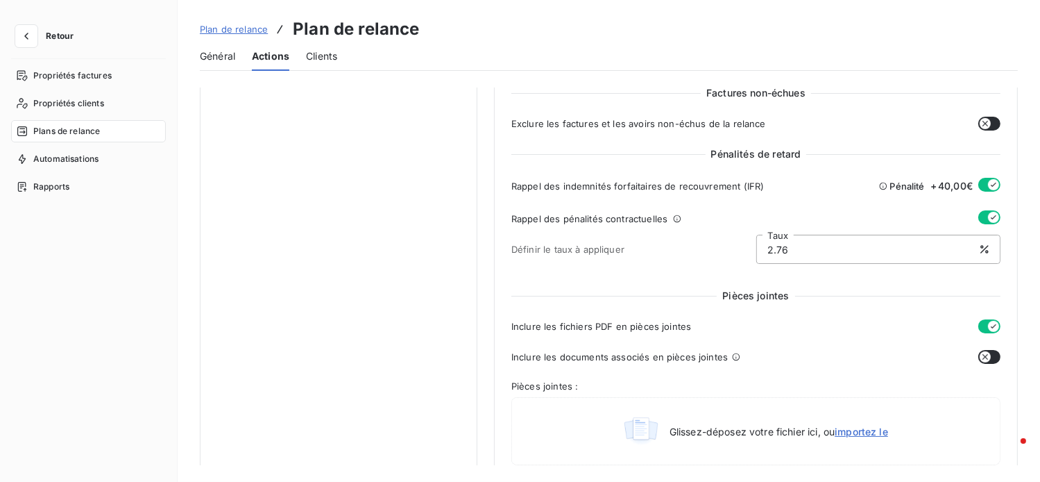
click at [988, 185] on icon "button" at bounding box center [993, 184] width 11 height 11
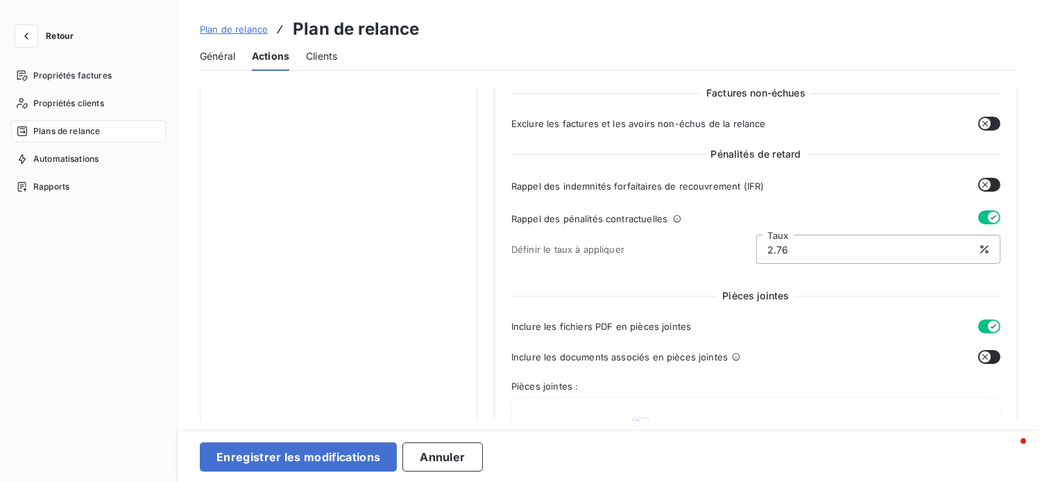
click at [981, 216] on button "button" at bounding box center [989, 217] width 22 height 14
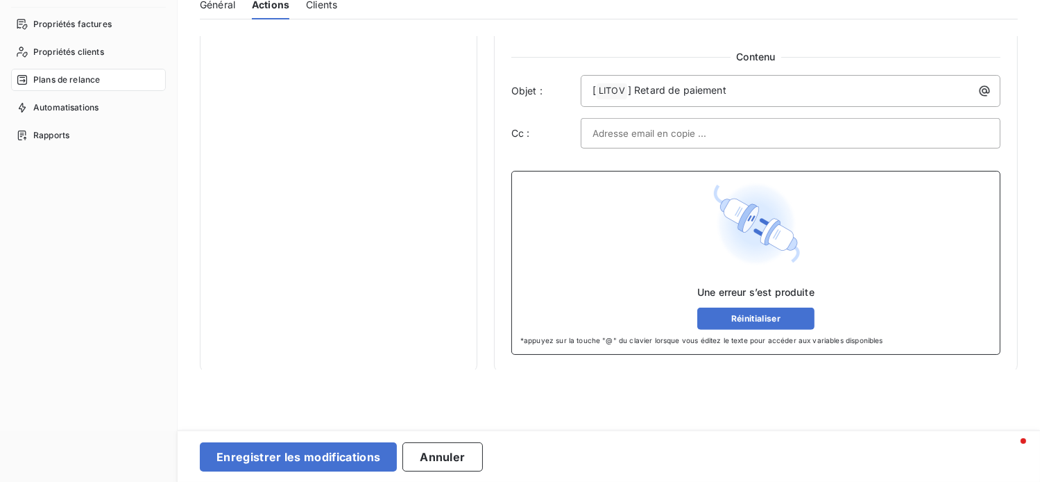
scroll to position [0, 0]
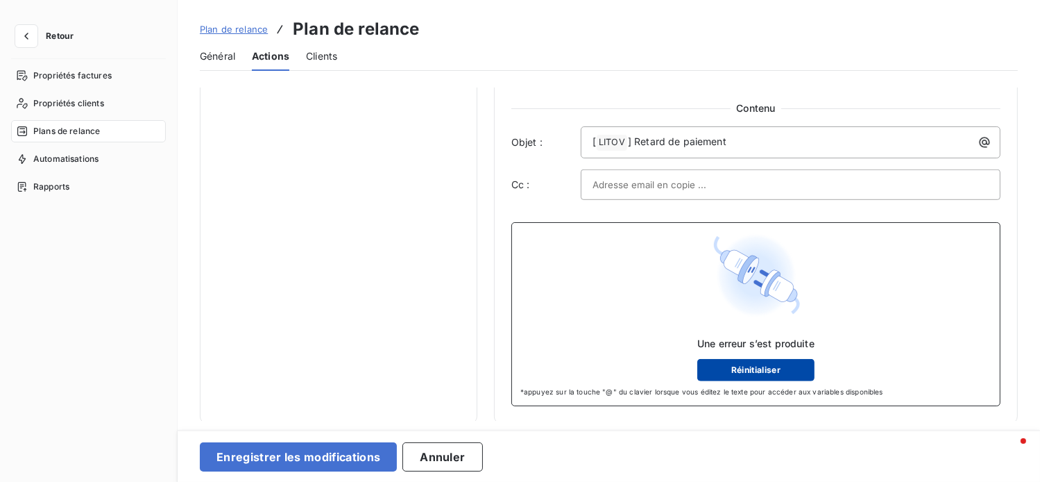
click at [756, 372] on button "Réinitialiser" at bounding box center [755, 370] width 117 height 22
click at [769, 362] on button "Réinitialiser" at bounding box center [755, 370] width 117 height 22
click at [443, 454] on button "Annuler" at bounding box center [442, 456] width 80 height 29
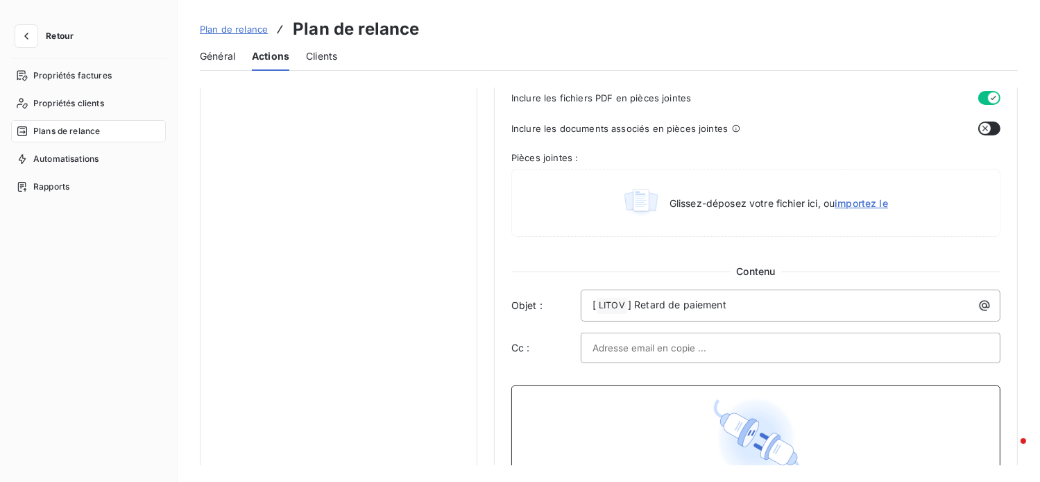
scroll to position [670, 0]
